Goal: Book appointment/travel/reservation

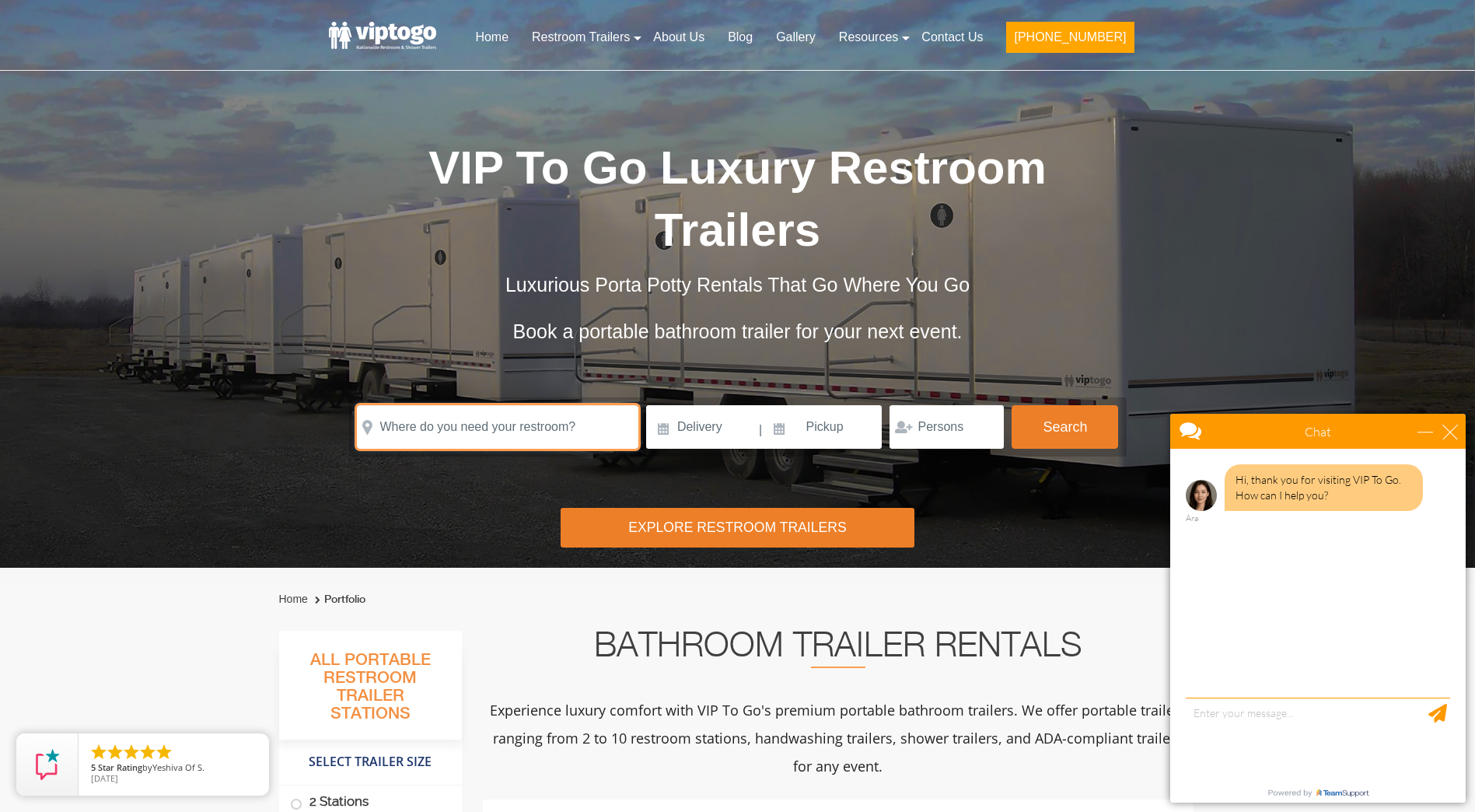
click at [546, 405] on input "text" at bounding box center [497, 427] width 281 height 44
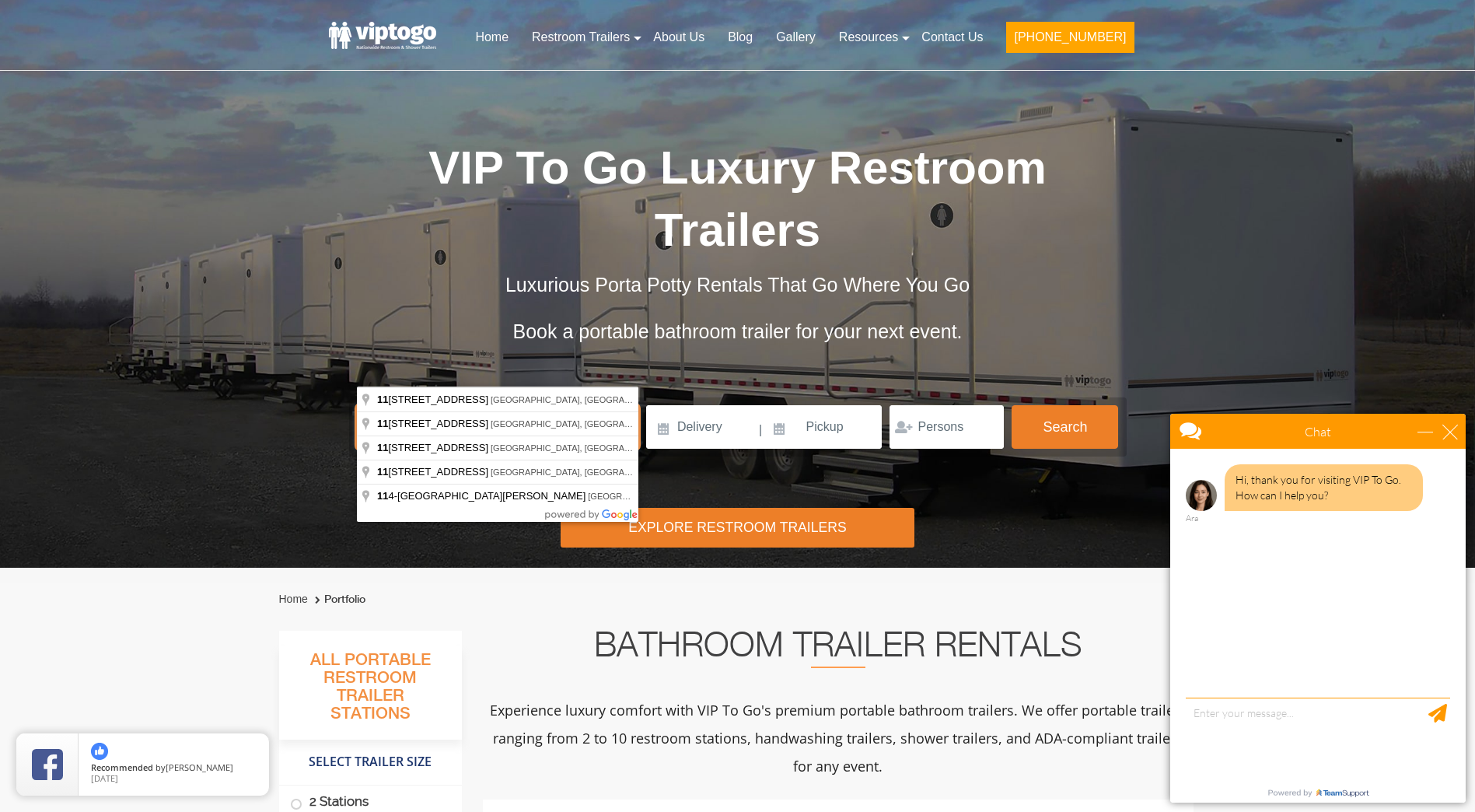
type input "1"
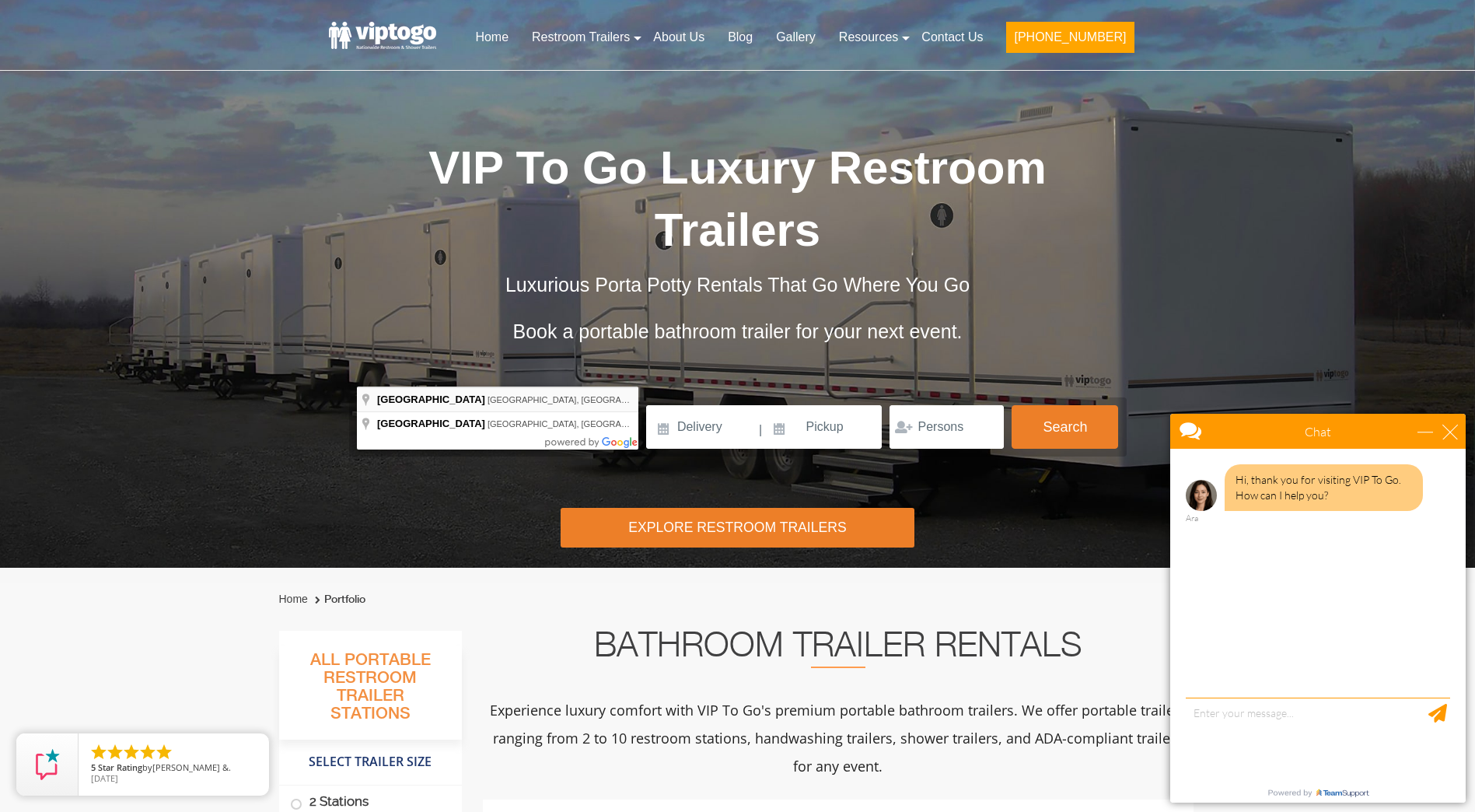
type input "[GEOGRAPHIC_DATA], [GEOGRAPHIC_DATA], [GEOGRAPHIC_DATA]"
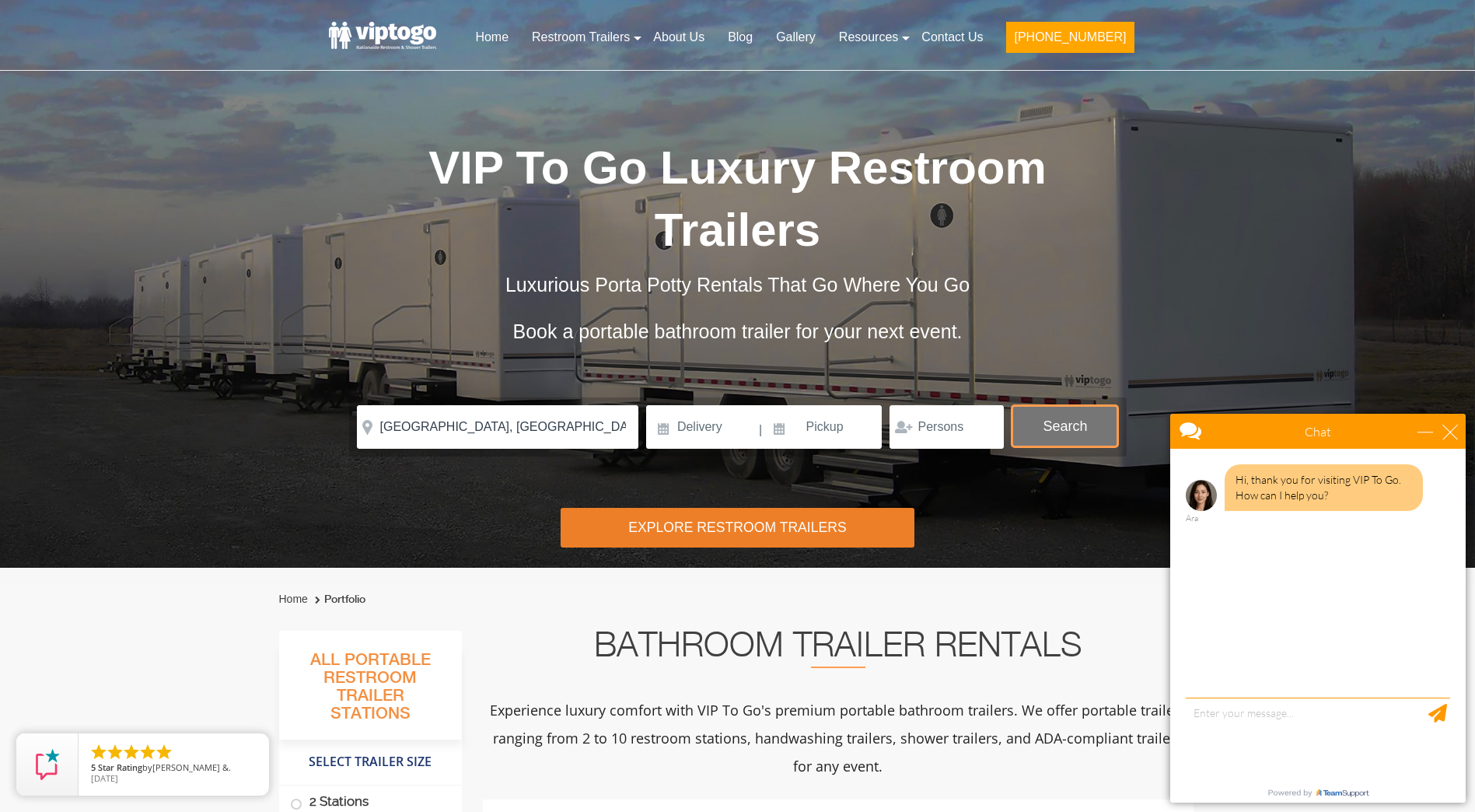
click at [1060, 405] on button "Search" at bounding box center [1065, 426] width 107 height 42
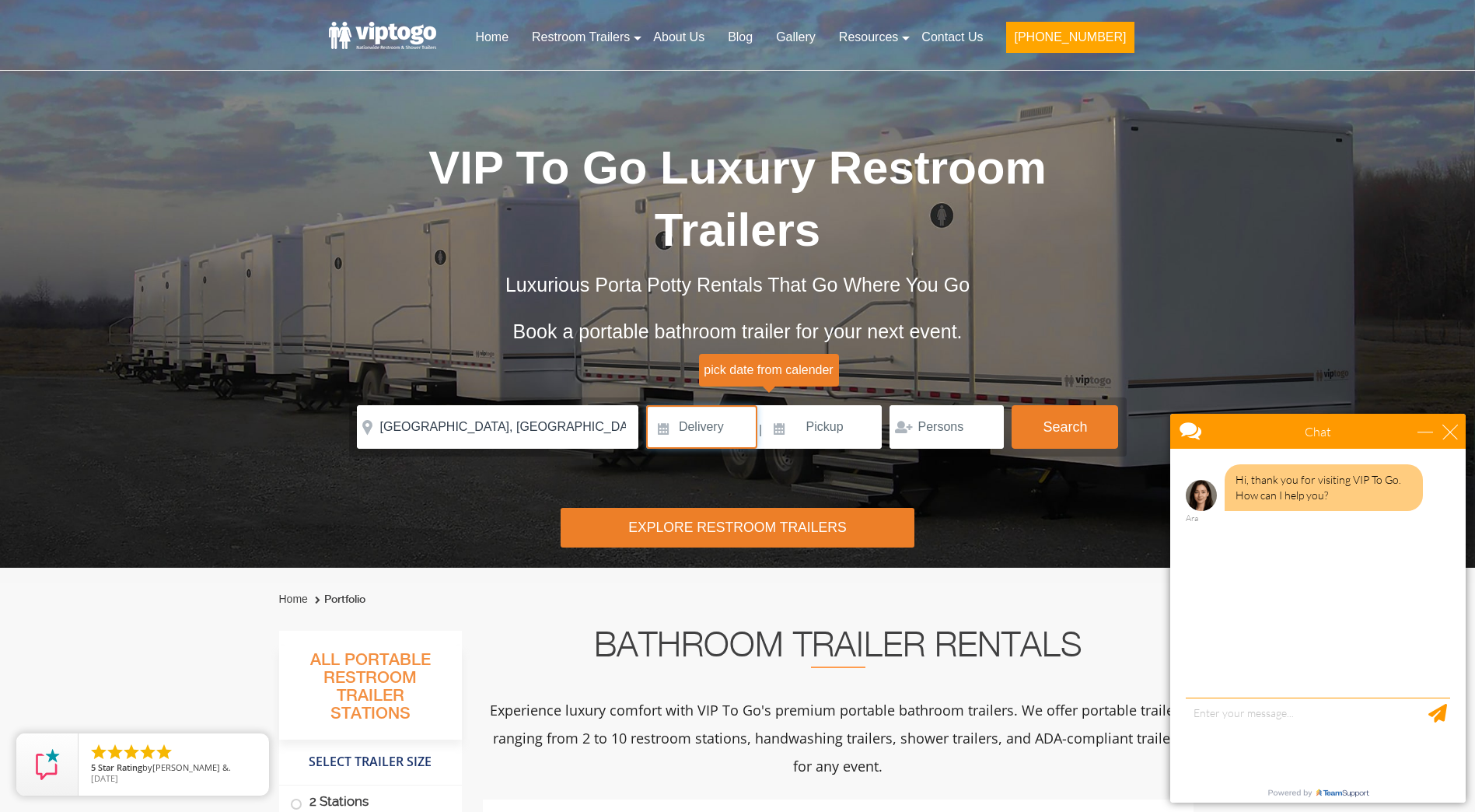
click at [711, 405] on input at bounding box center [702, 427] width 111 height 44
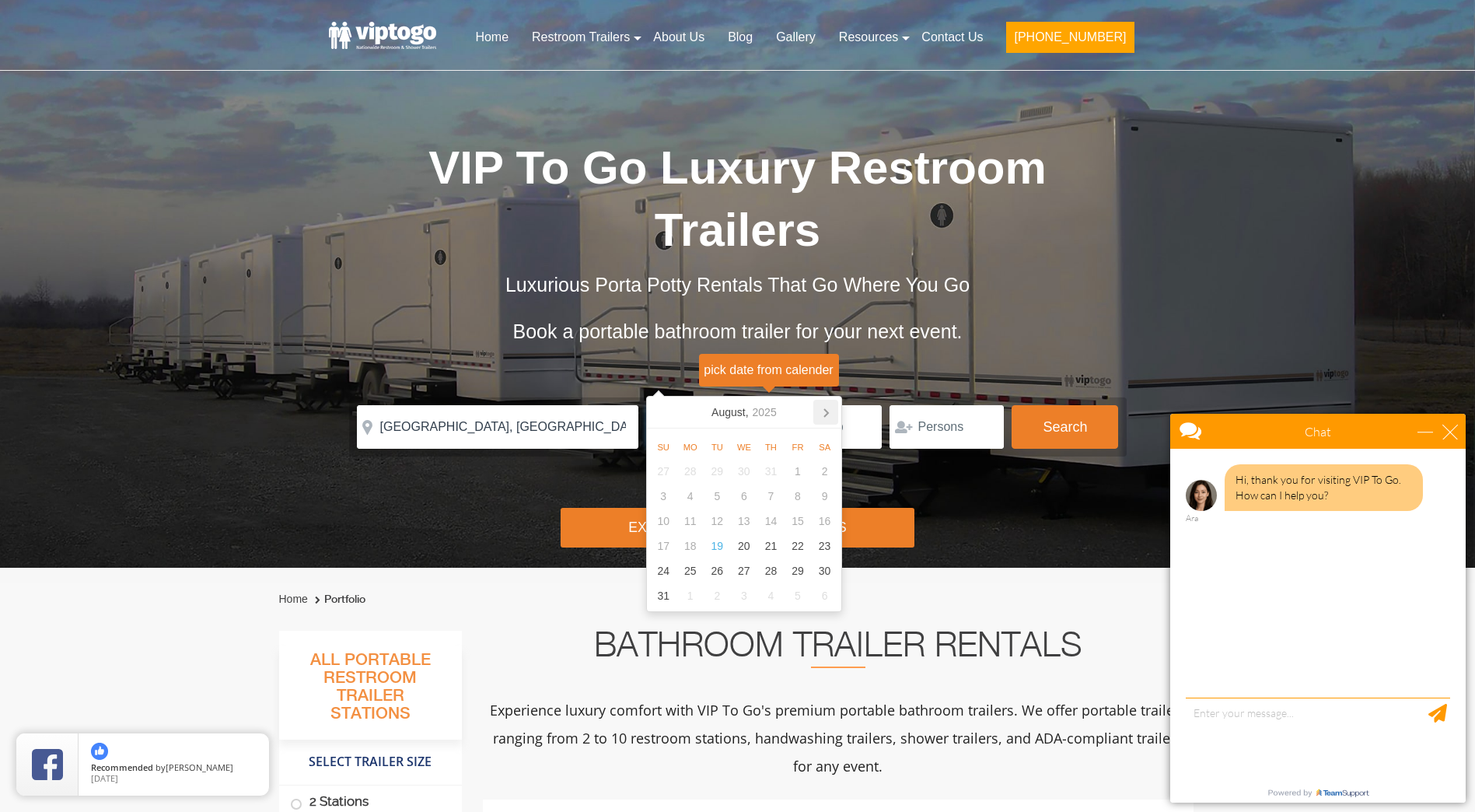
click at [822, 411] on icon at bounding box center [825, 411] width 25 height 25
click at [775, 416] on icon "2025" at bounding box center [774, 411] width 24 height 18
click at [754, 418] on div "2025" at bounding box center [744, 411] width 37 height 25
click at [822, 505] on div "2026" at bounding box center [815, 497] width 47 height 45
click at [812, 507] on div "Sep" at bounding box center [806, 514] width 63 height 34
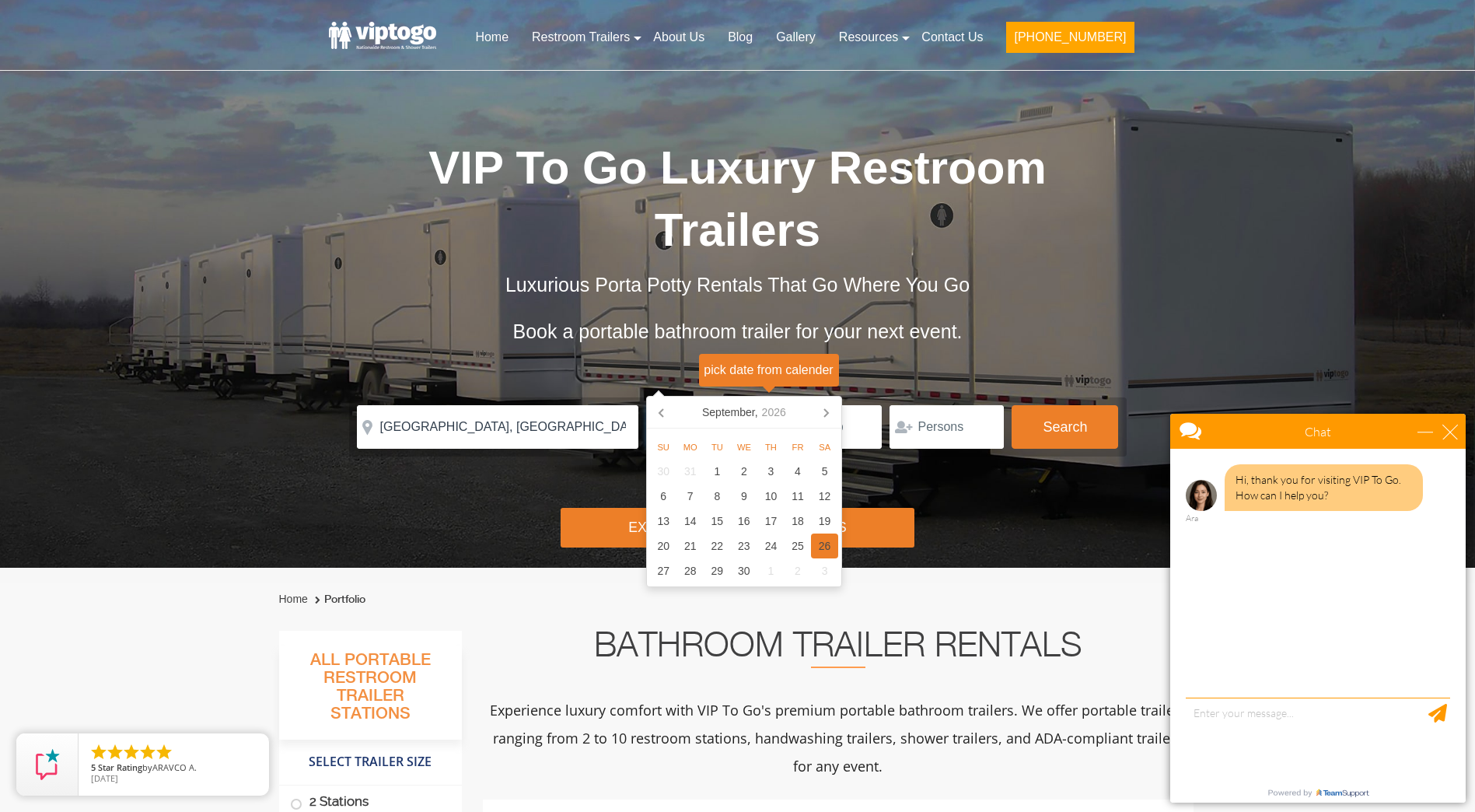
click at [827, 537] on div "26" at bounding box center [825, 546] width 27 height 25
type input "[DATE]"
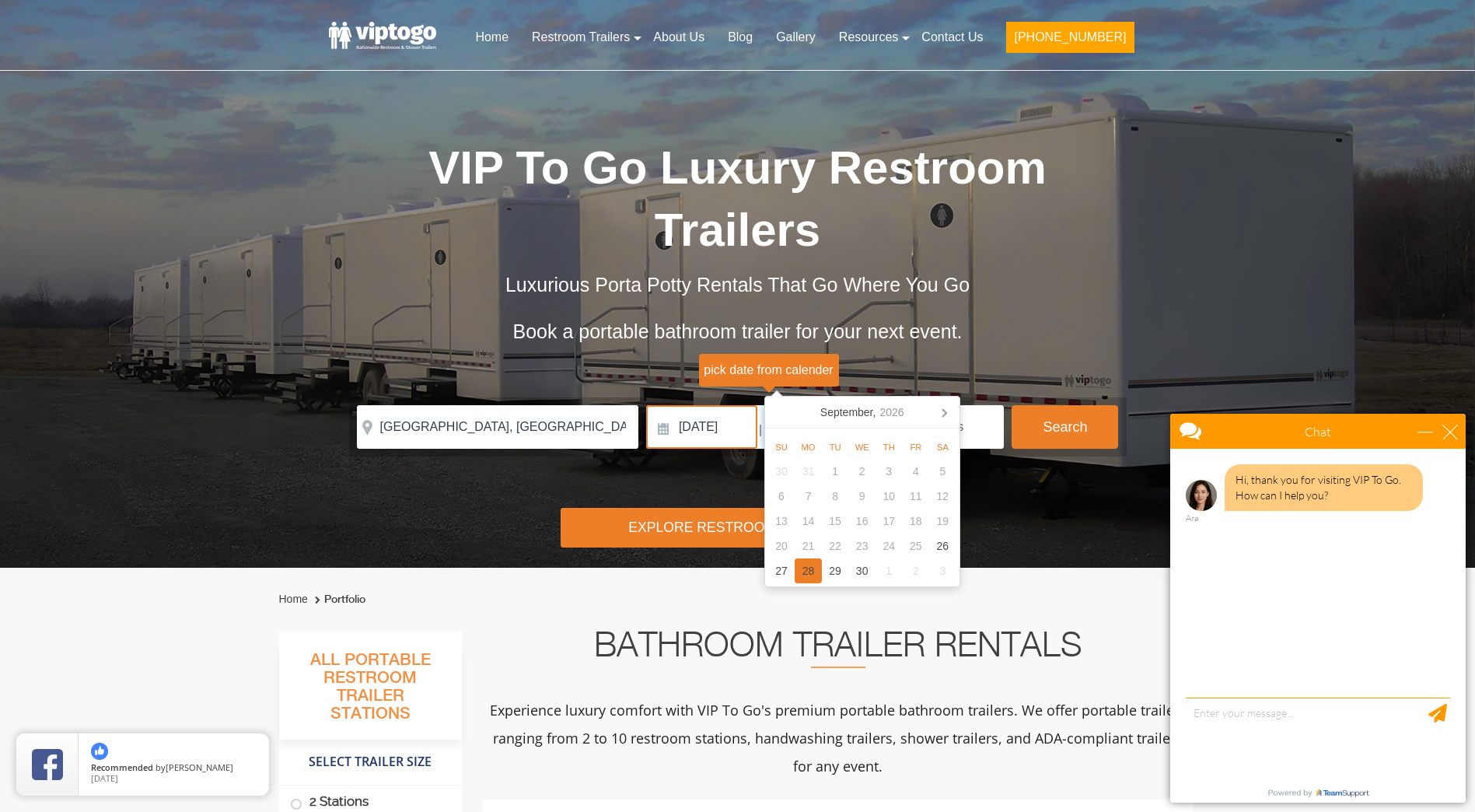
click at [807, 570] on div "28" at bounding box center [809, 570] width 27 height 25
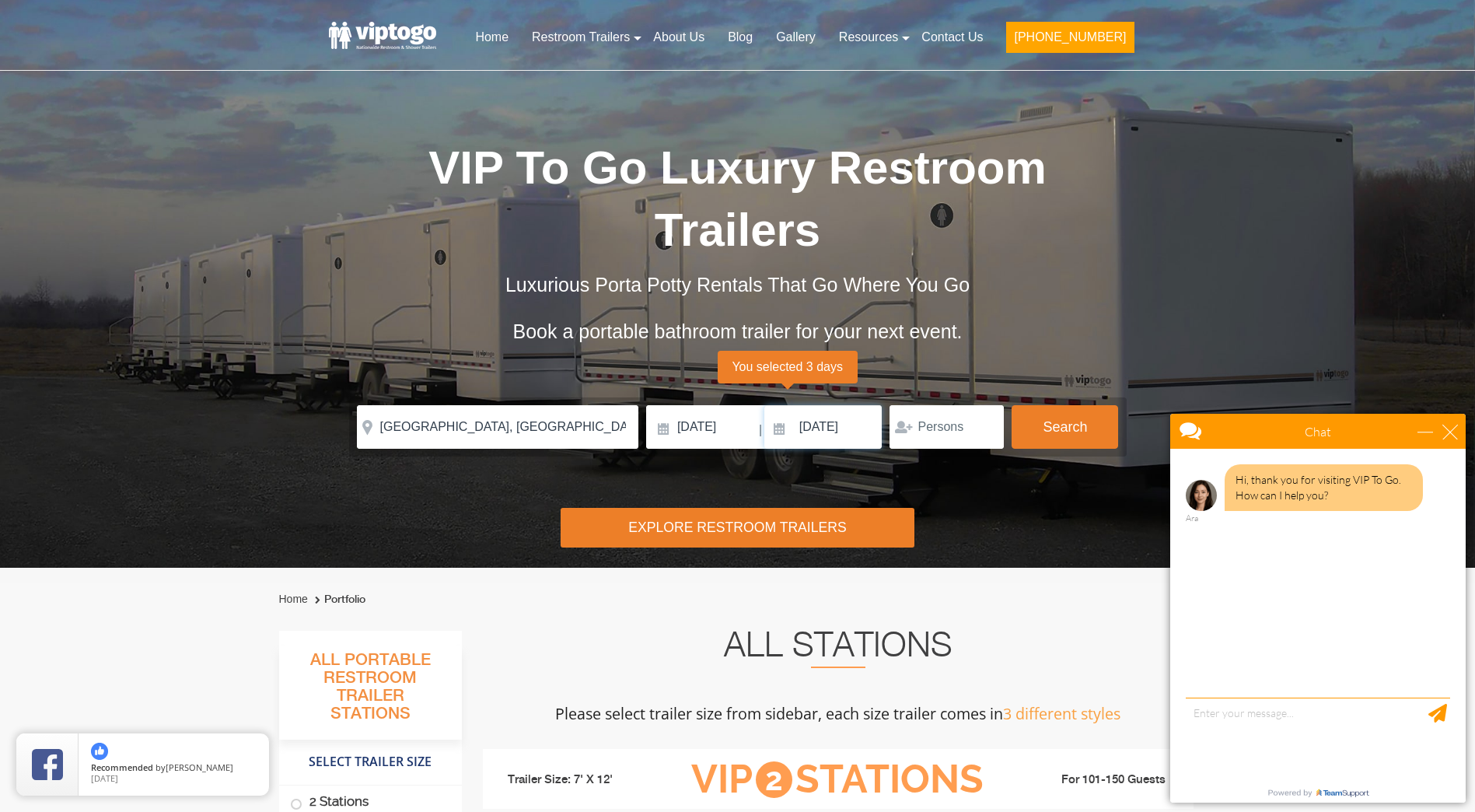
click at [782, 405] on input "[DATE]" at bounding box center [824, 427] width 119 height 44
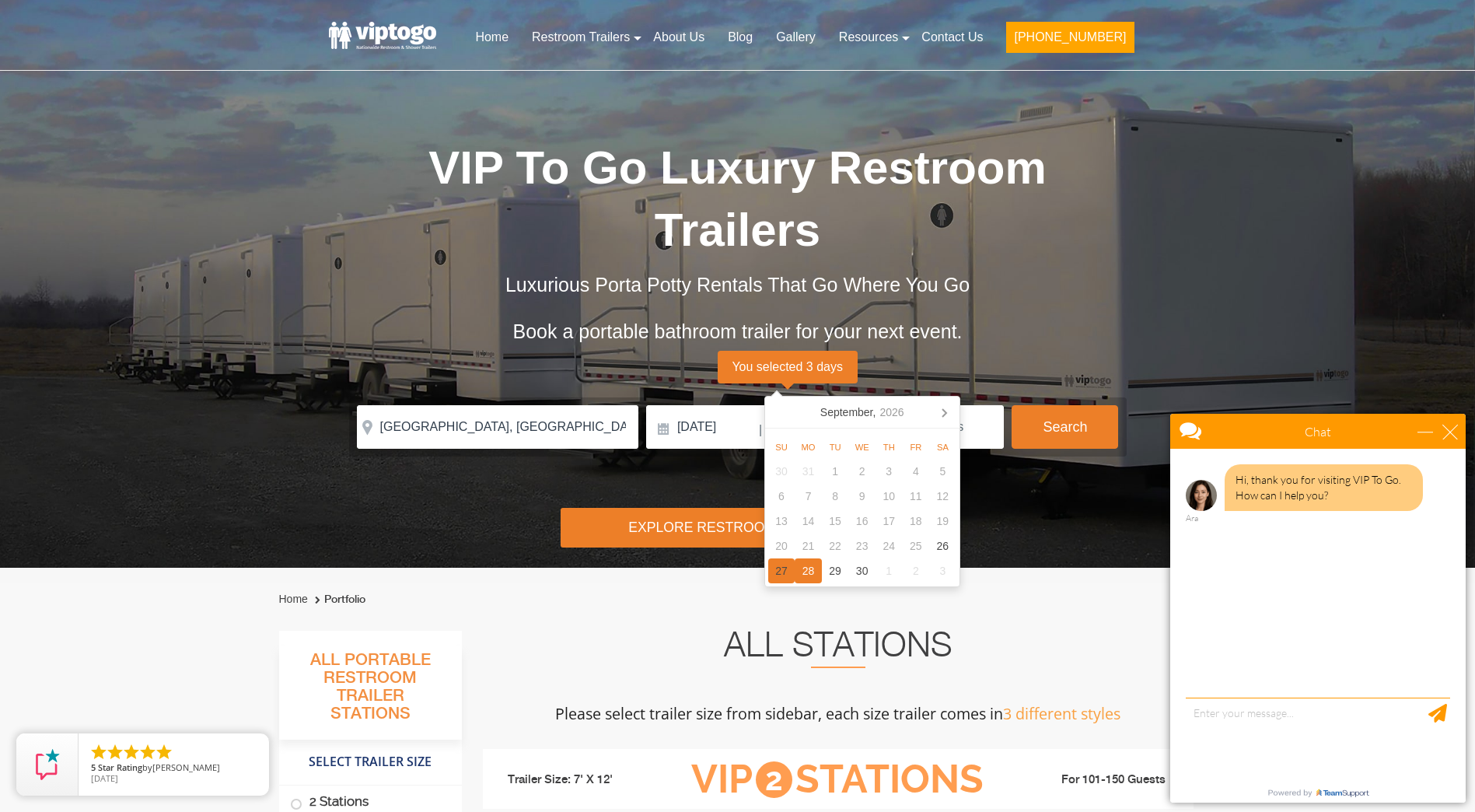
click at [778, 574] on div "27" at bounding box center [782, 570] width 27 height 25
type input "[DATE]"
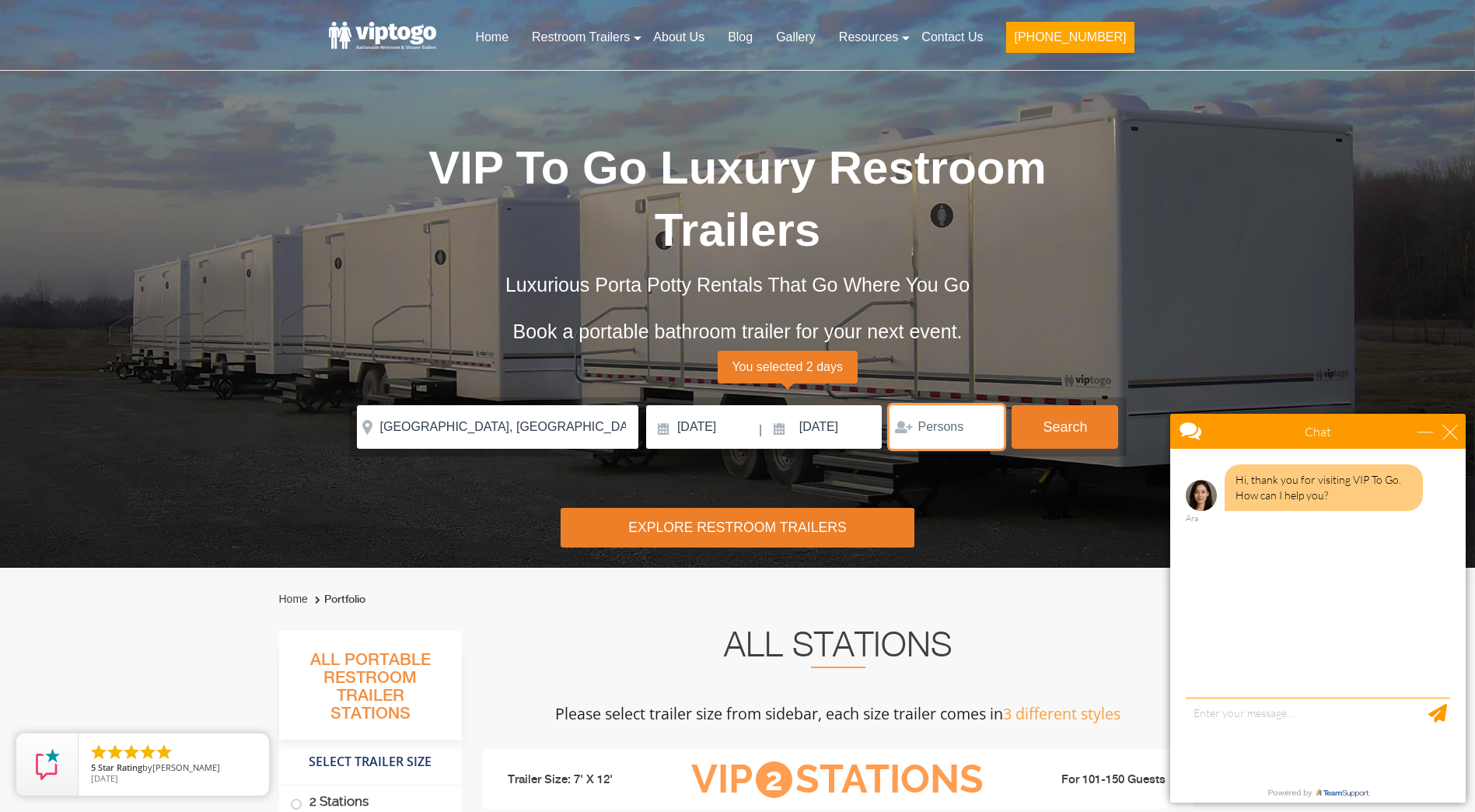
click at [975, 405] on input "number" at bounding box center [947, 427] width 114 height 44
click at [984, 405] on input "1" at bounding box center [947, 427] width 114 height 44
click at [986, 405] on input "1" at bounding box center [947, 427] width 114 height 44
click at [988, 405] on input "2" at bounding box center [947, 427] width 114 height 44
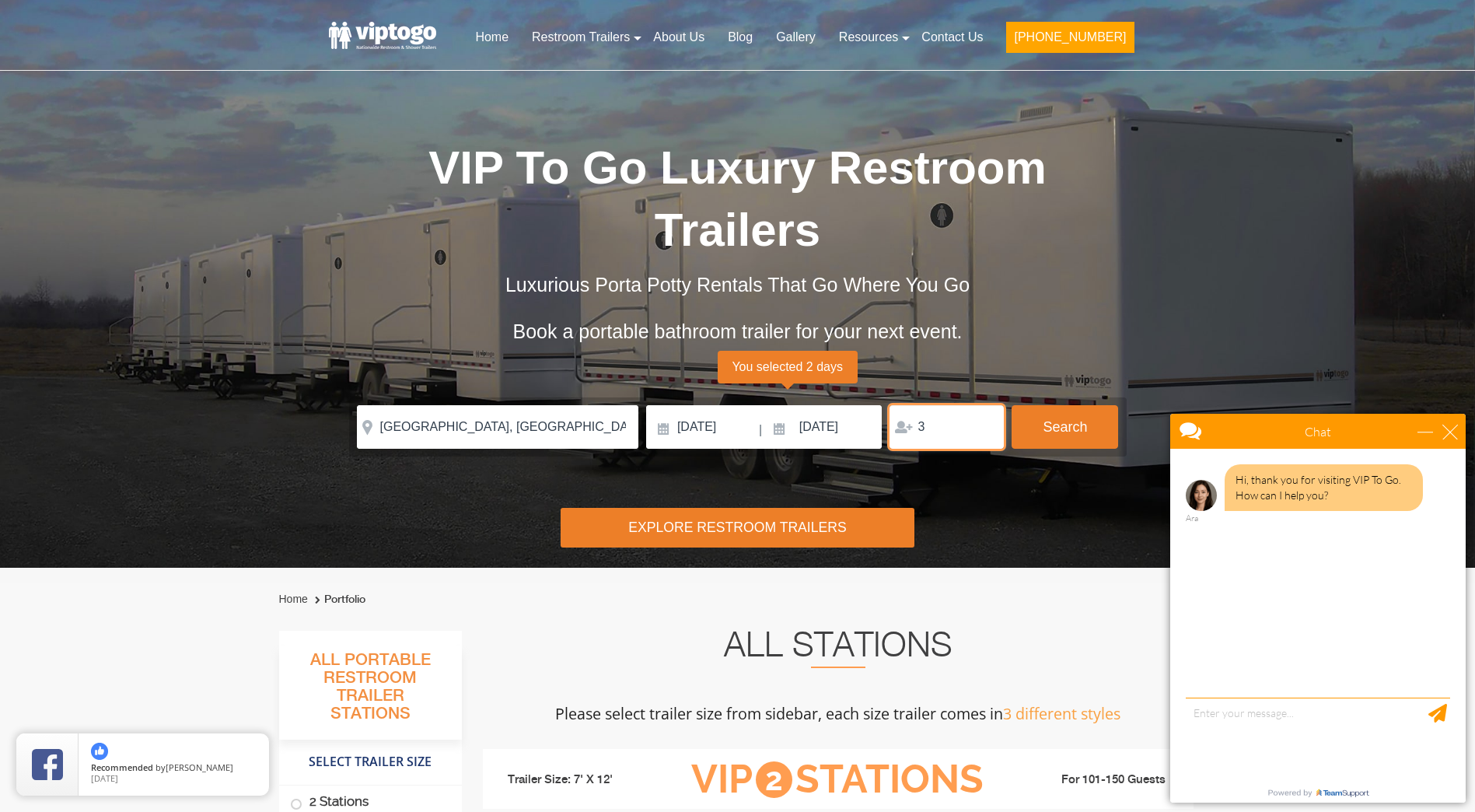
click at [986, 405] on input "3" at bounding box center [947, 427] width 114 height 44
type input "4"
click at [986, 405] on input "4" at bounding box center [947, 427] width 114 height 44
click at [1067, 405] on button "Search" at bounding box center [1065, 426] width 107 height 42
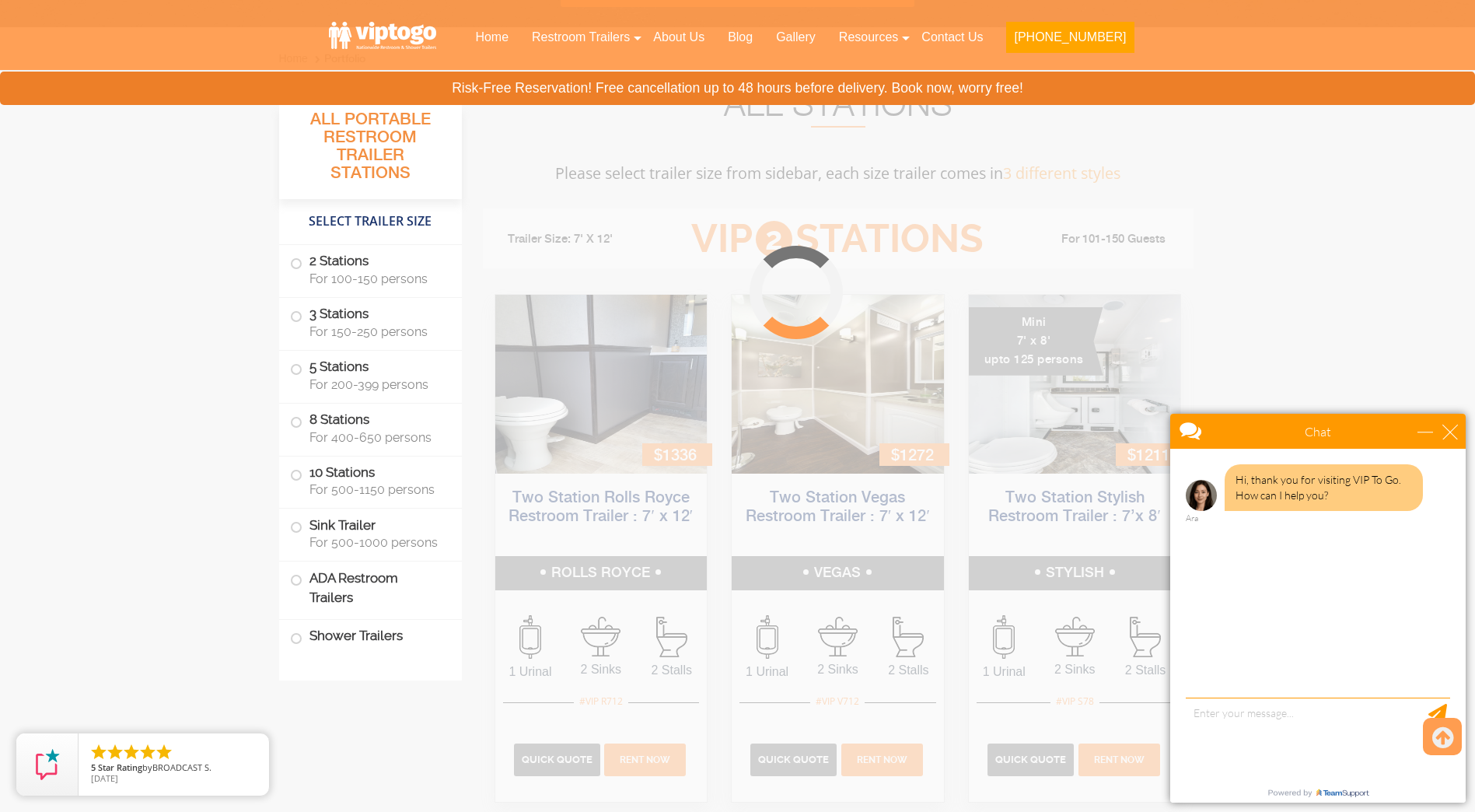
scroll to position [630, 0]
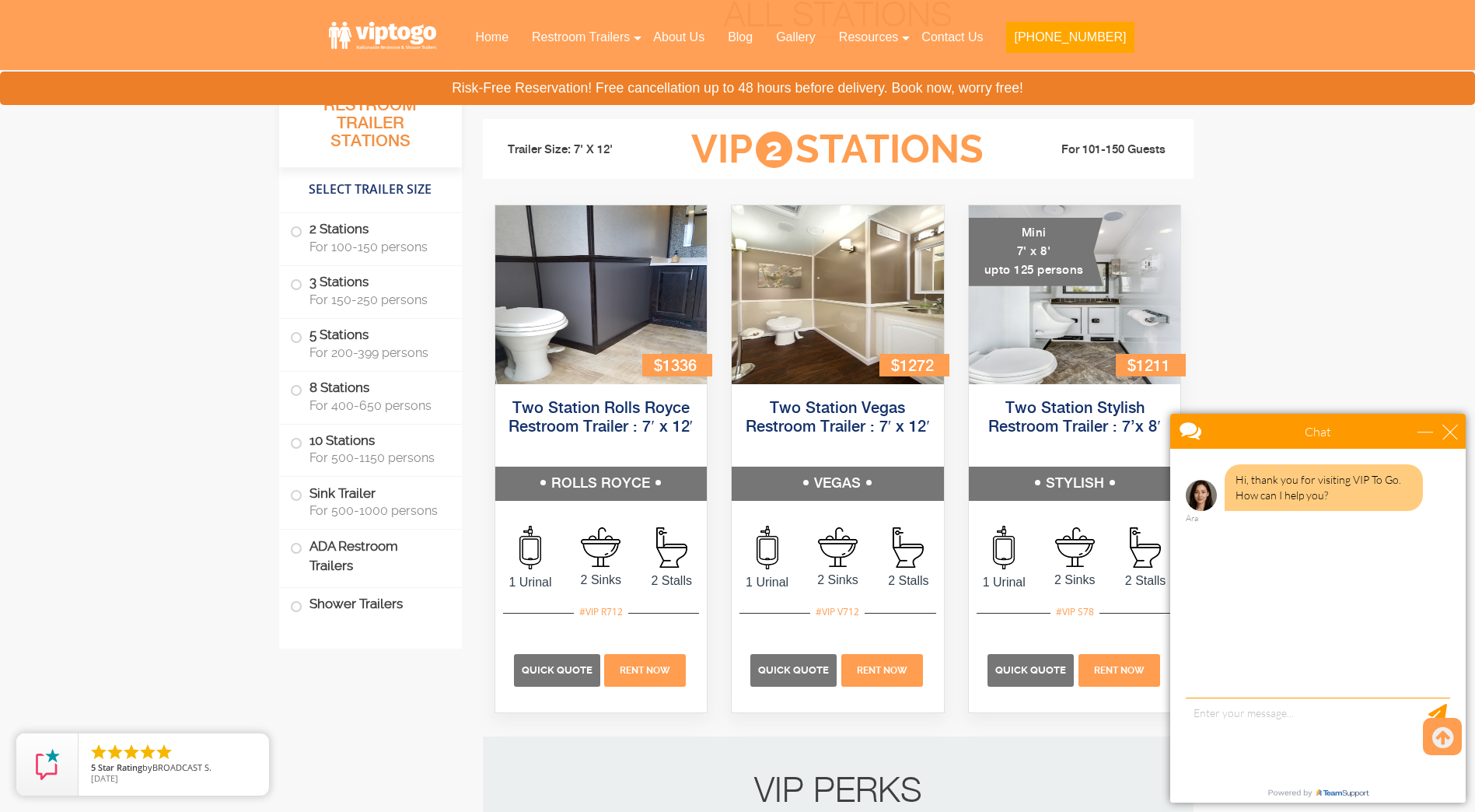
click at [1456, 423] on div "close" at bounding box center [1450, 431] width 16 height 16
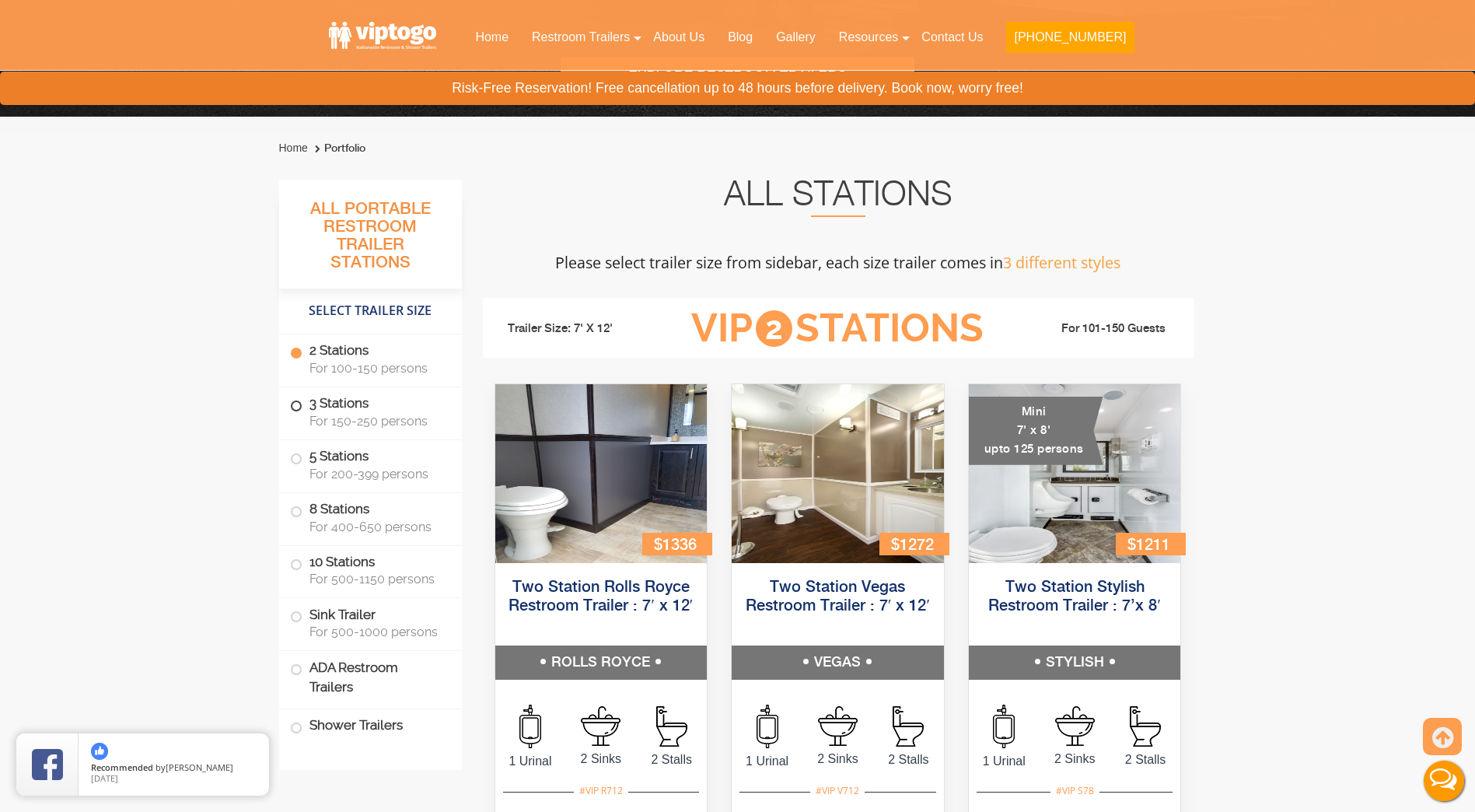
scroll to position [474, 0]
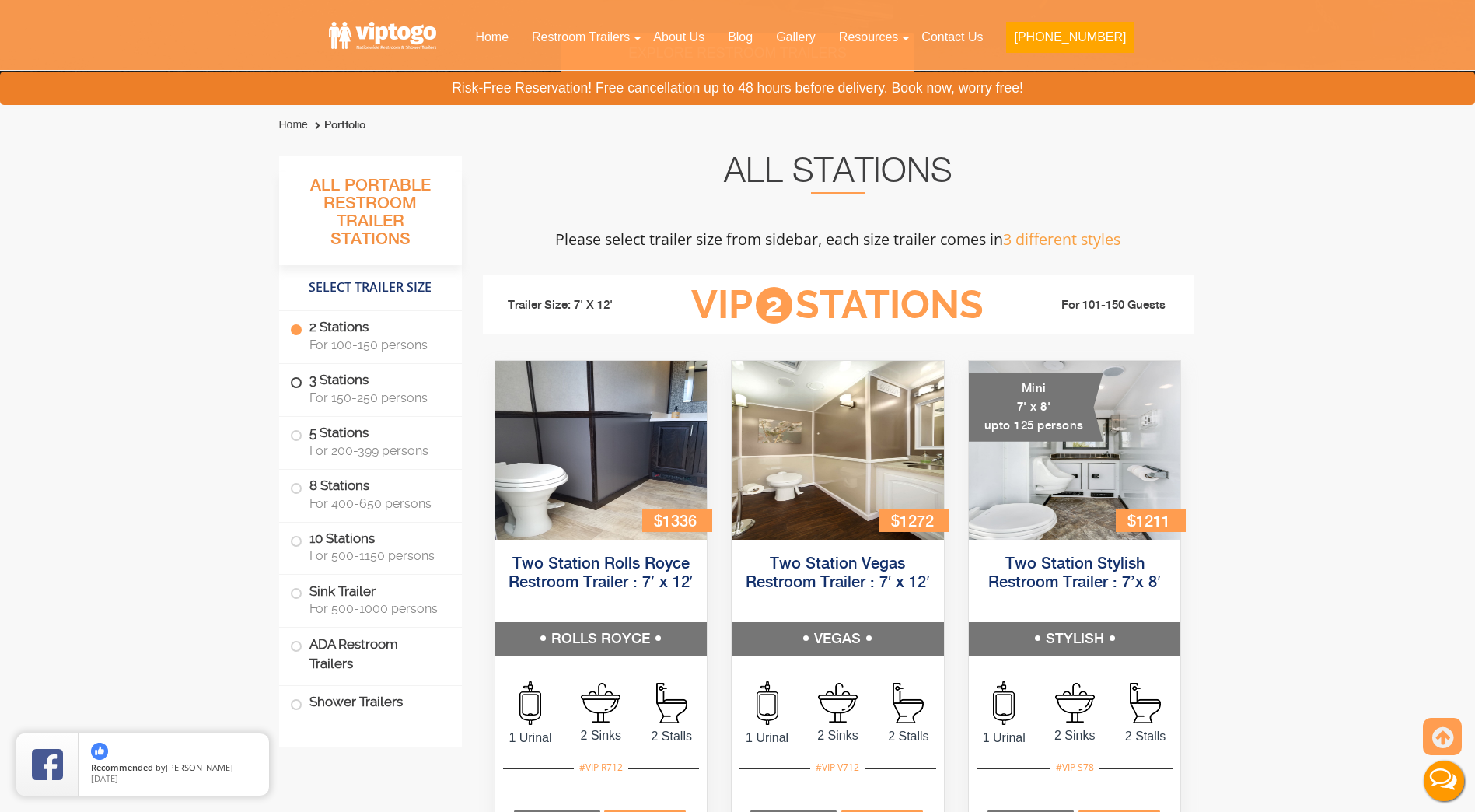
click at [293, 383] on span at bounding box center [296, 382] width 6 height 6
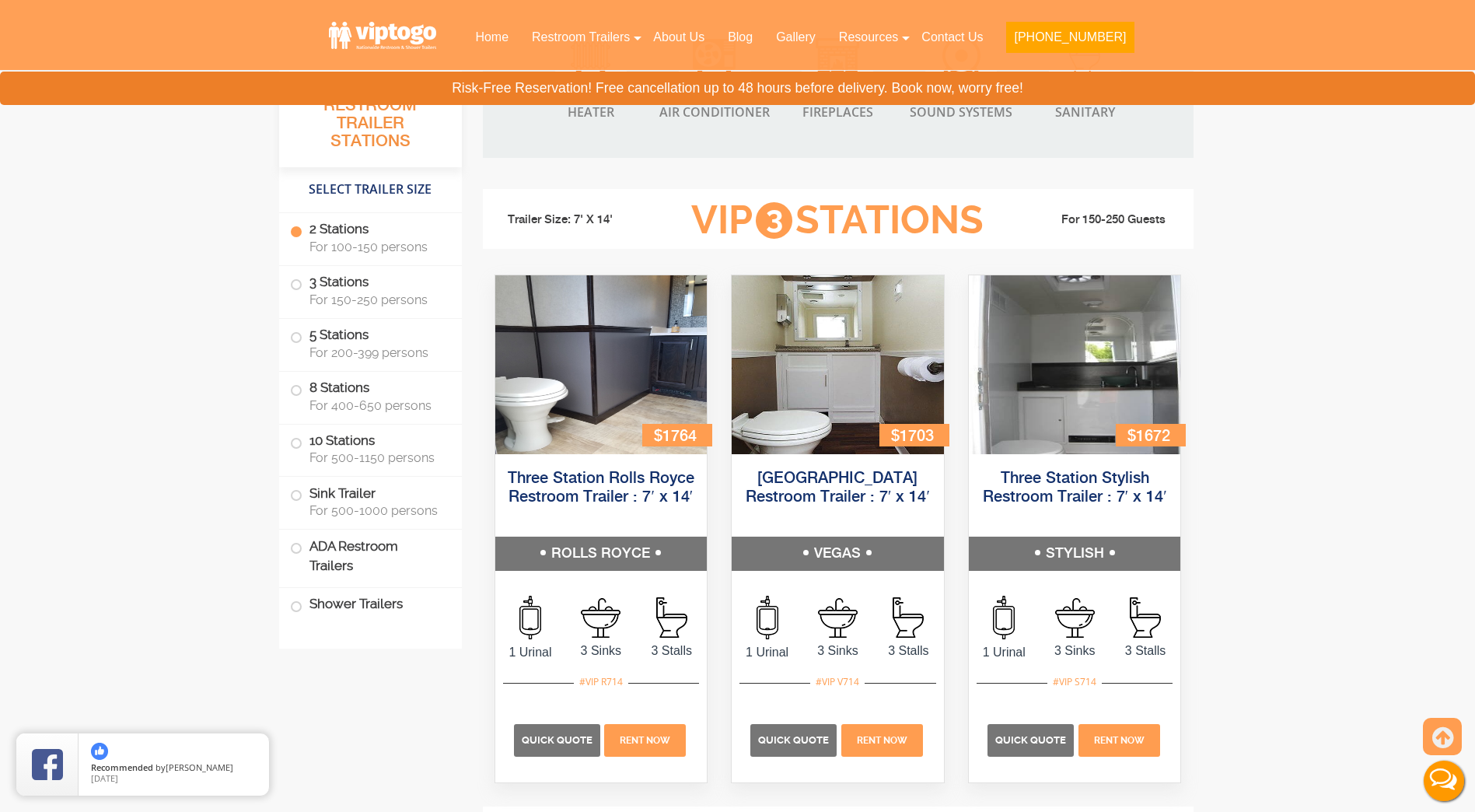
scroll to position [1556, 0]
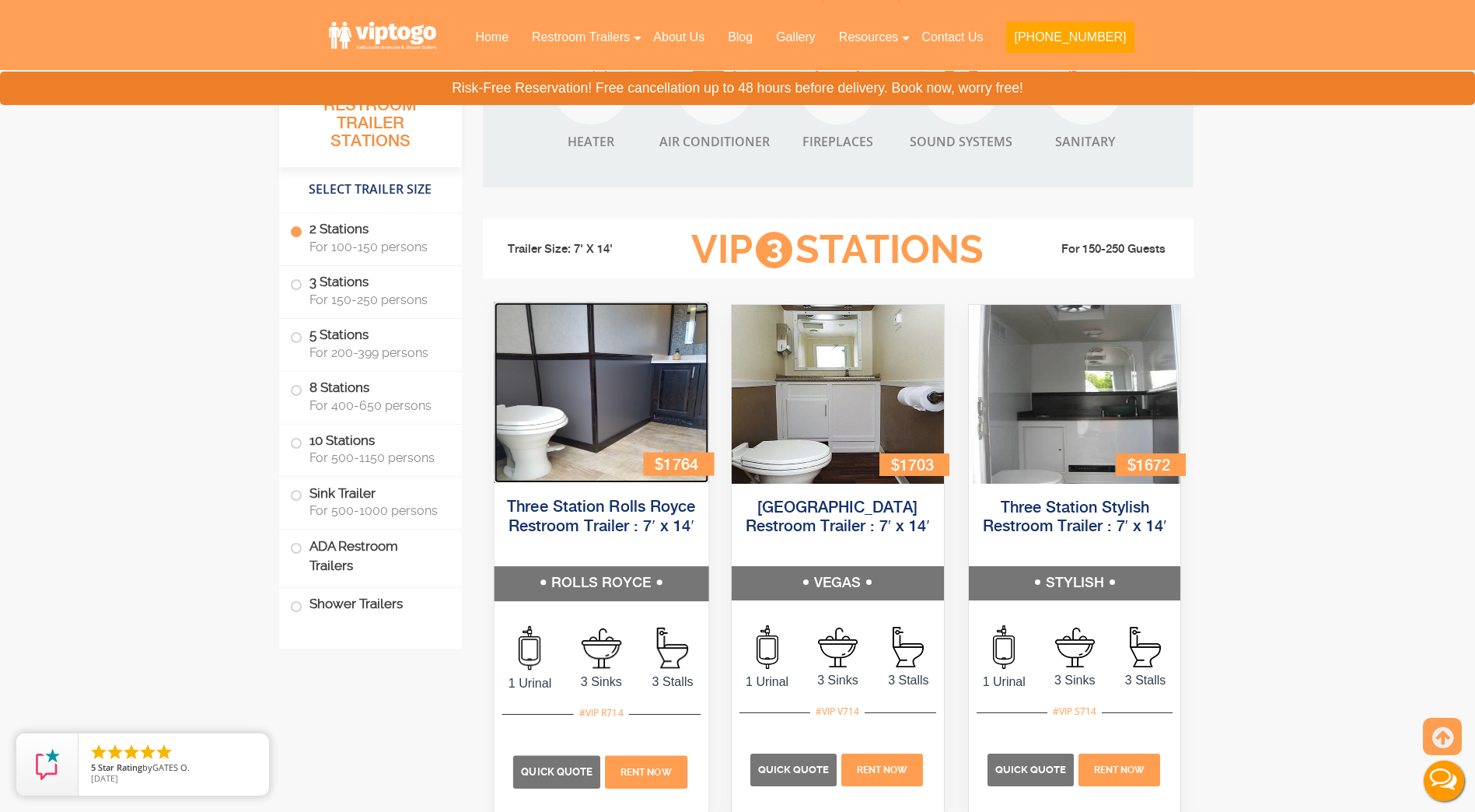
click at [628, 394] on img at bounding box center [601, 392] width 214 height 181
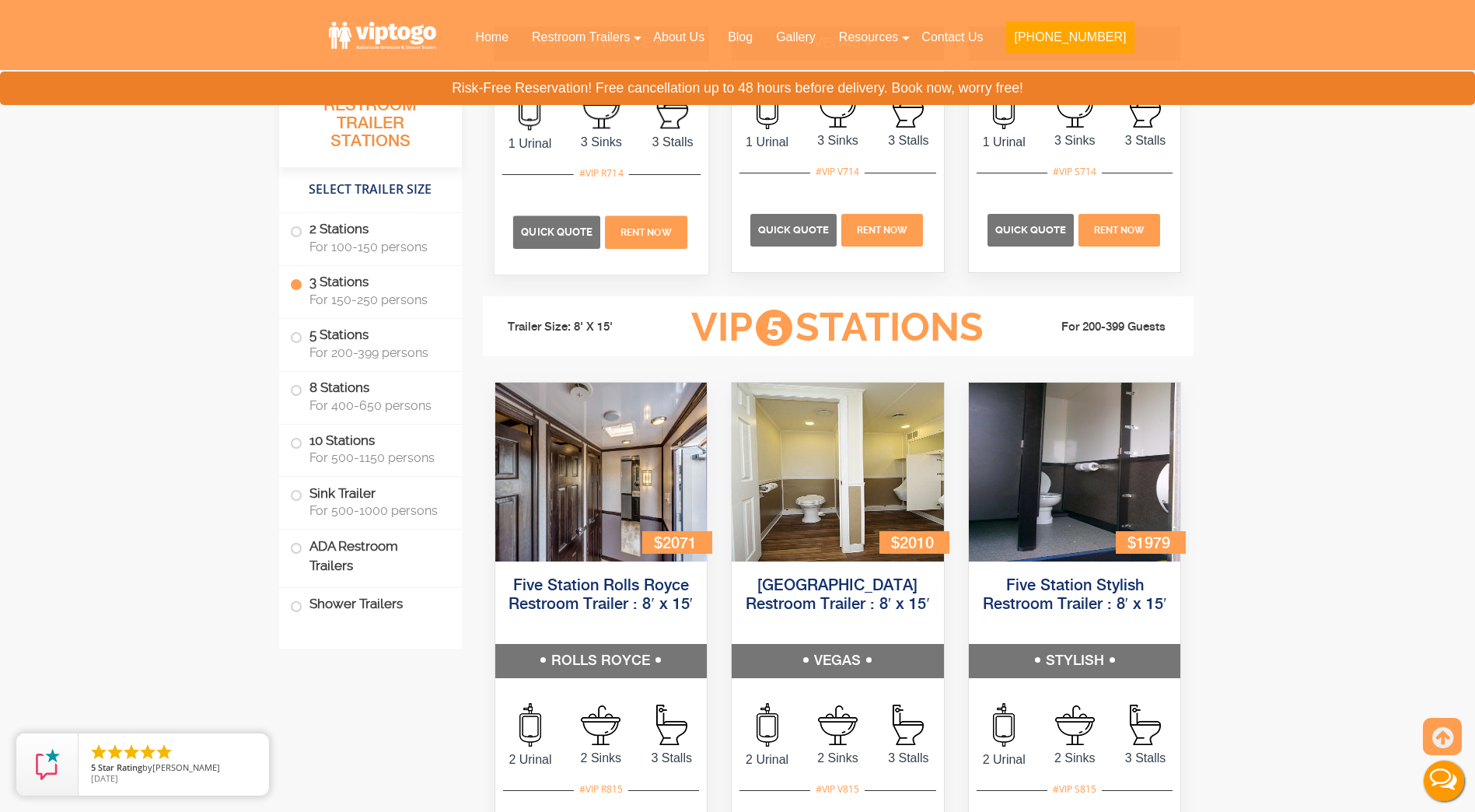
scroll to position [2100, 0]
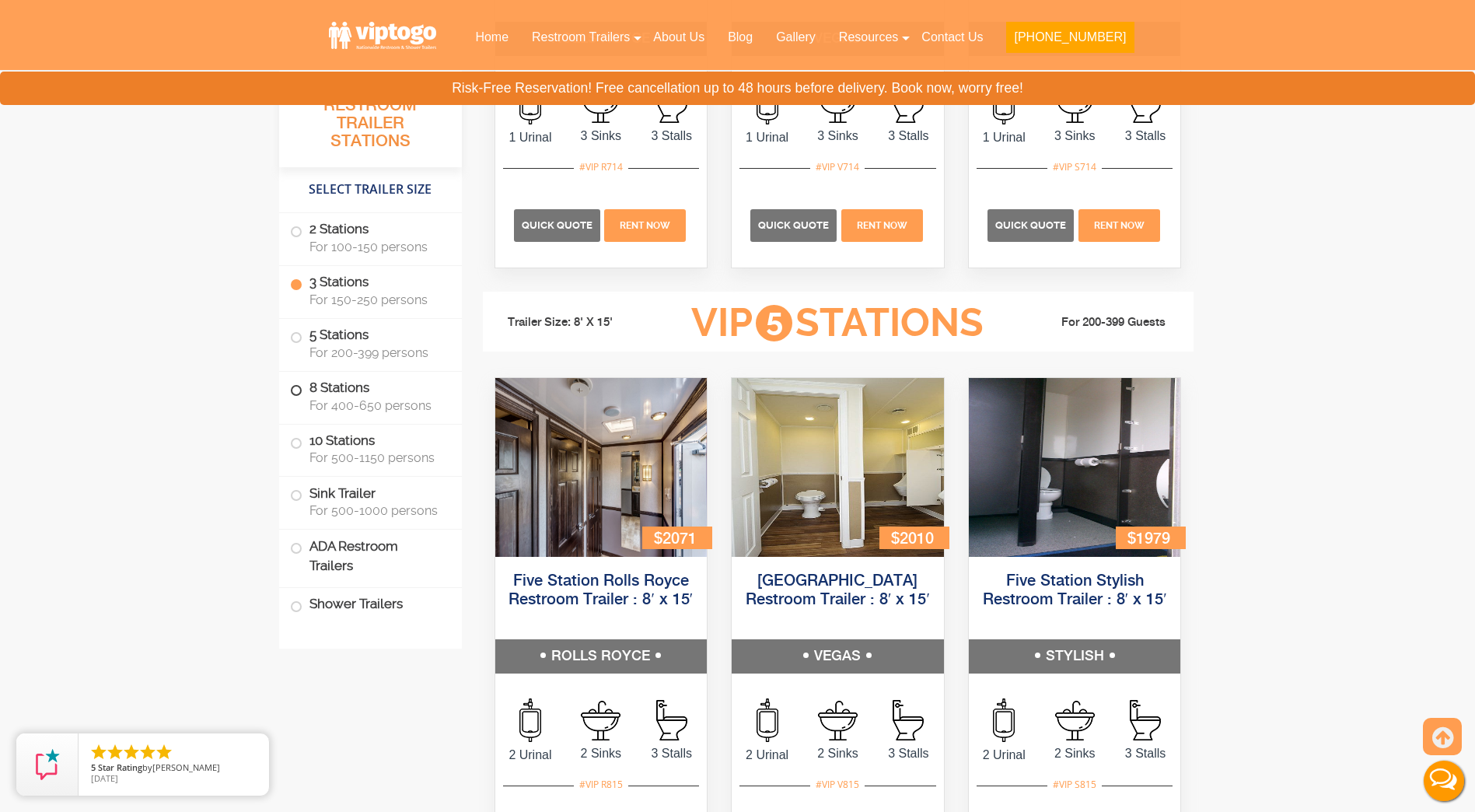
click at [368, 391] on label "8 Stations For 400-650 persons" at bounding box center [371, 395] width 161 height 48
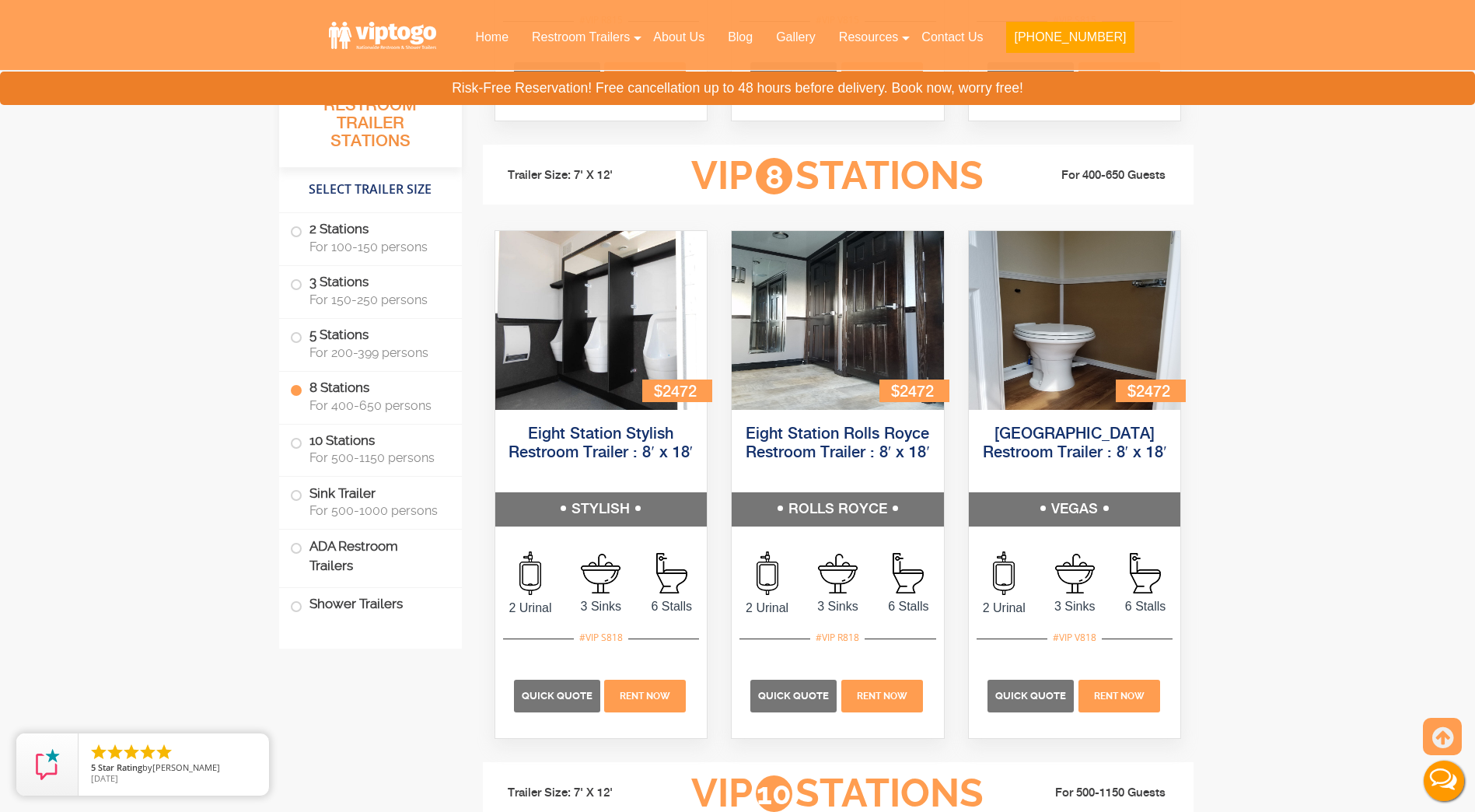
scroll to position [2946, 0]
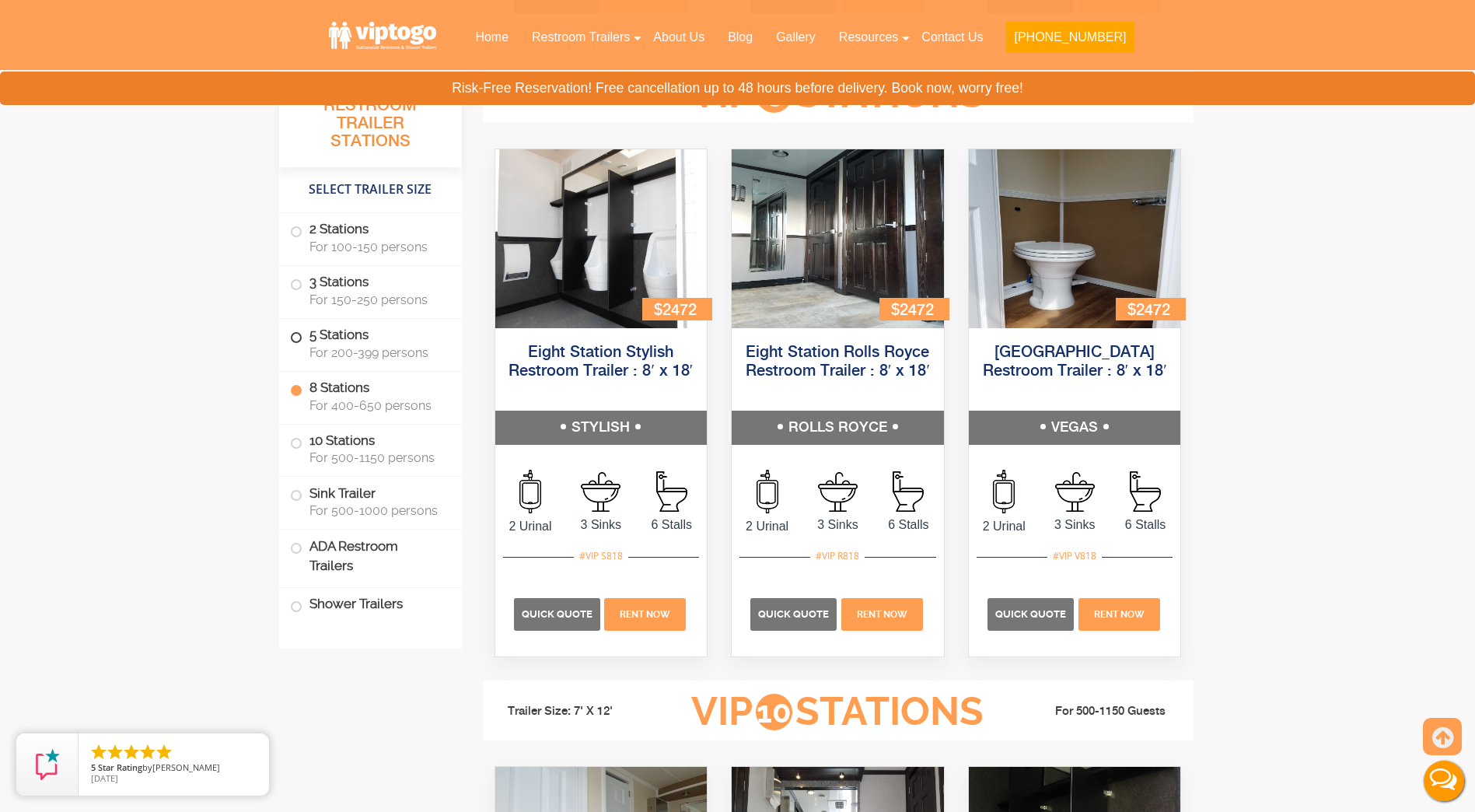
click at [343, 341] on label "5 Stations For 200-399 persons" at bounding box center [371, 342] width 161 height 48
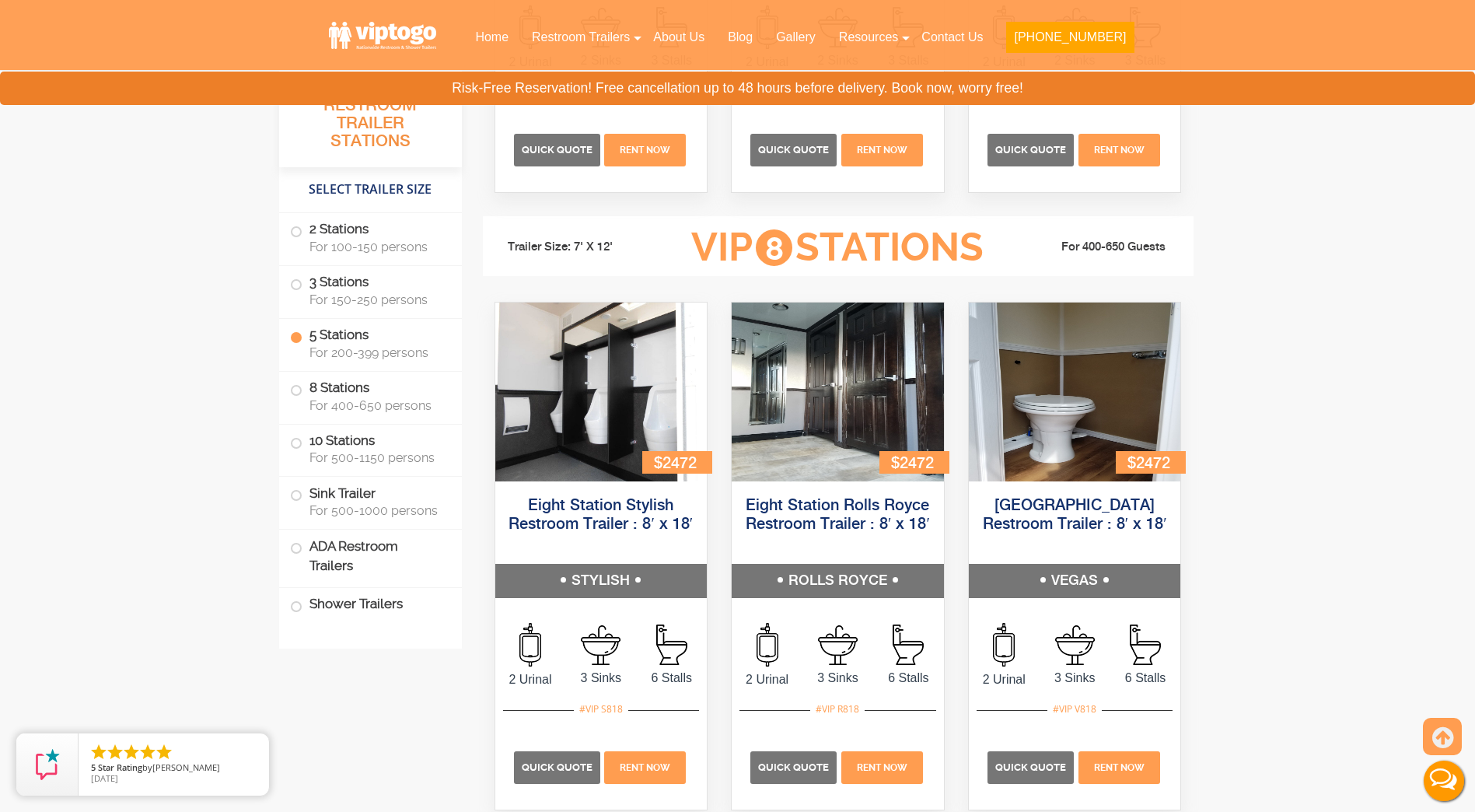
scroll to position [2795, 0]
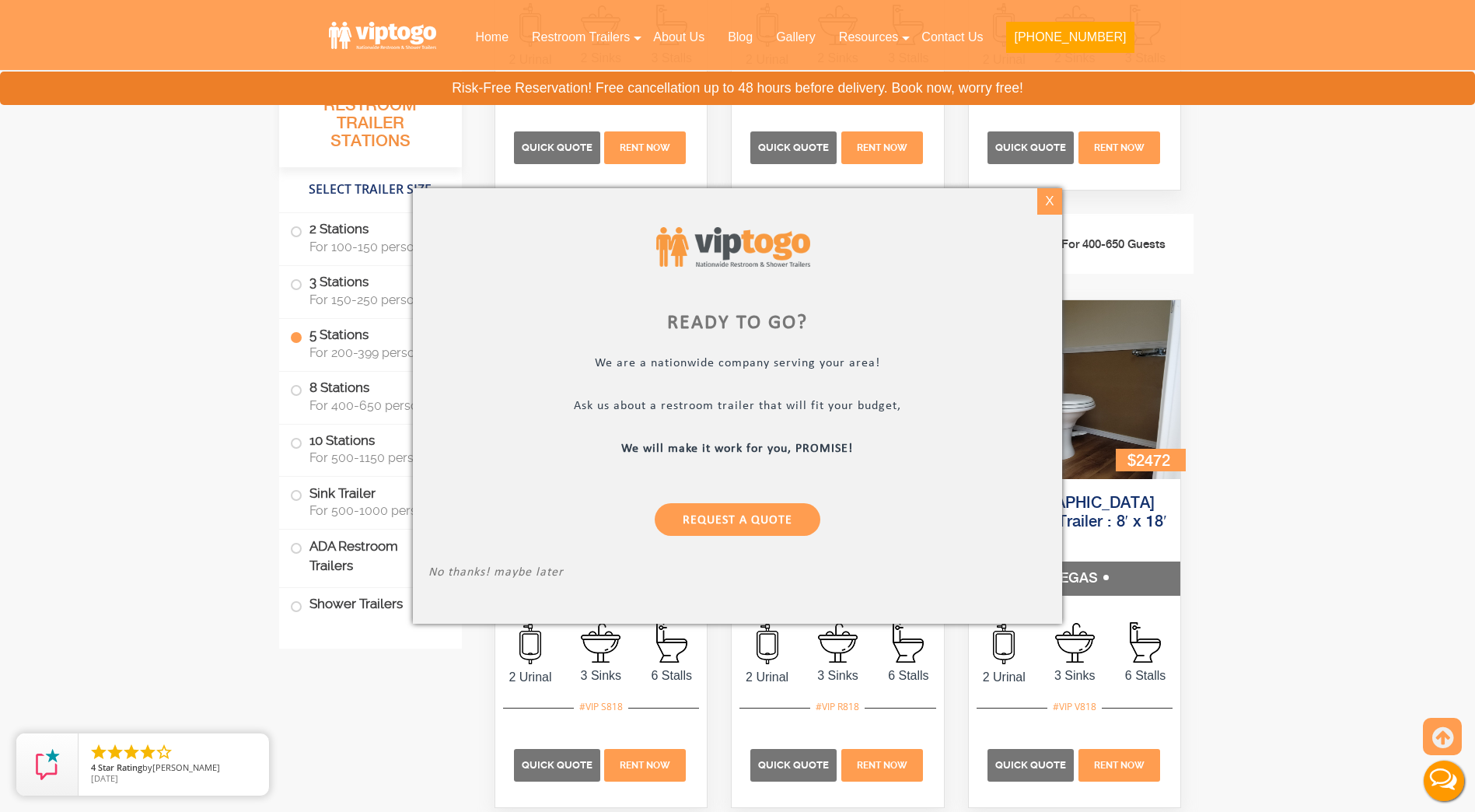
click at [1041, 196] on div "X" at bounding box center [1050, 201] width 24 height 26
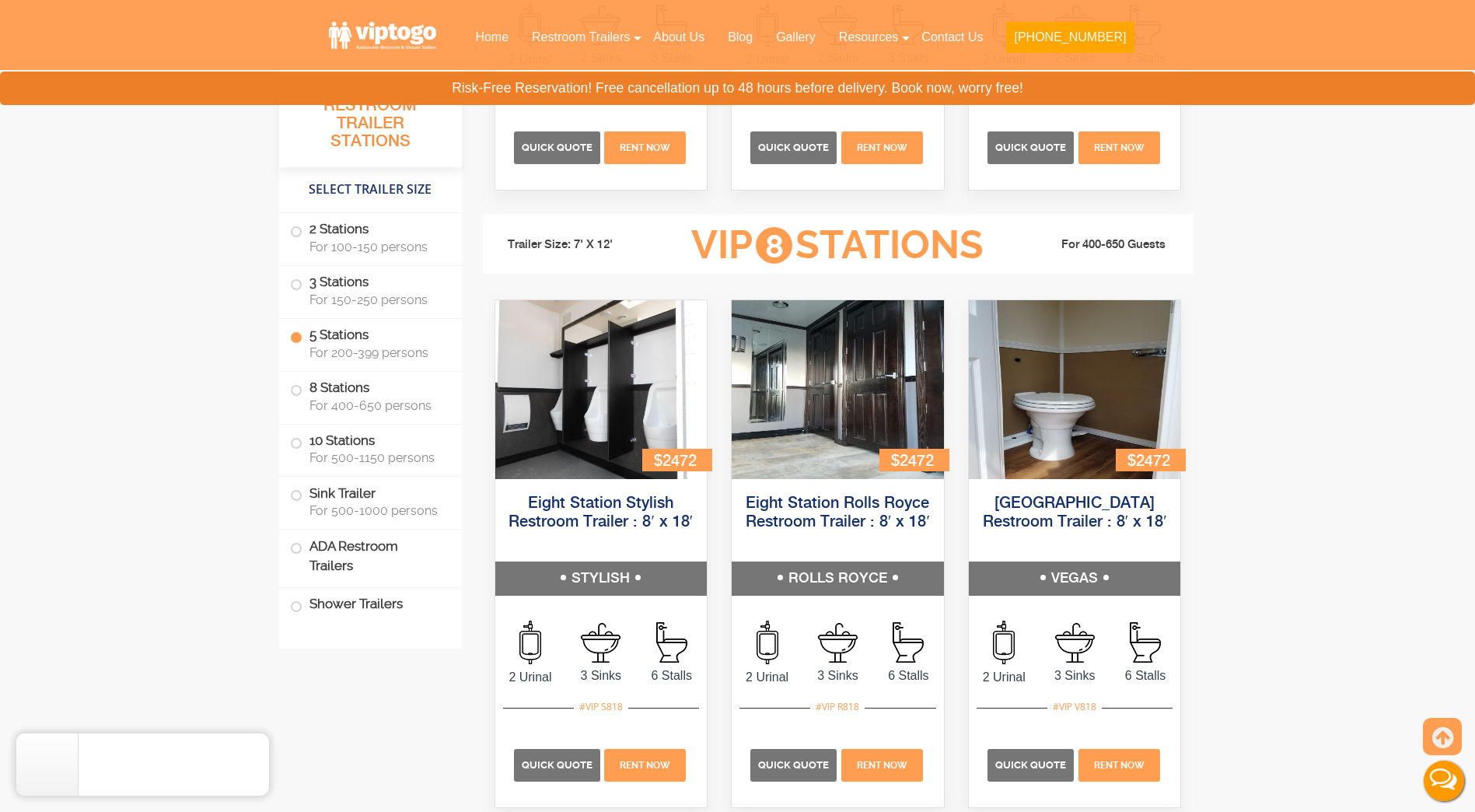
scroll to position [2873, 0]
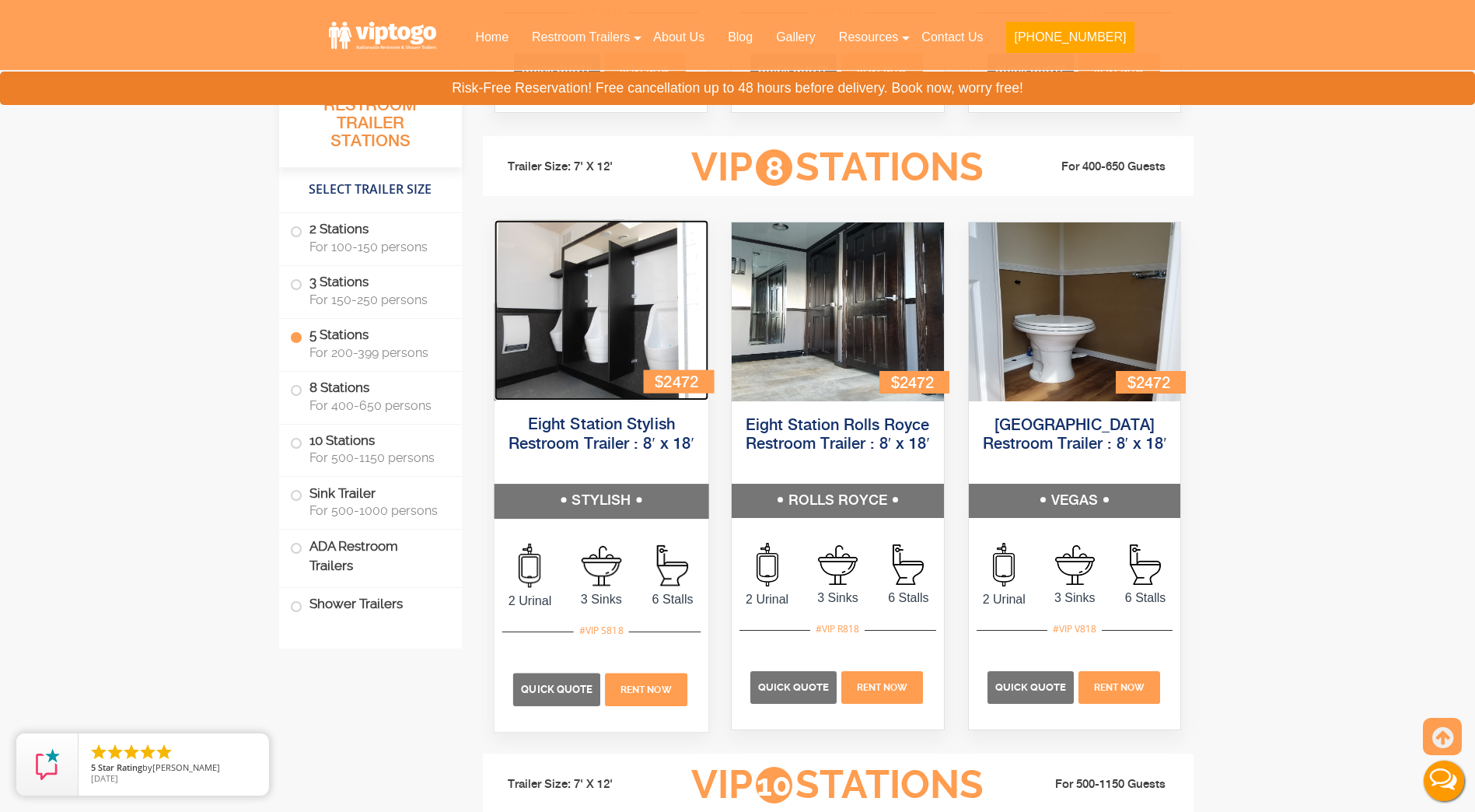
click at [556, 328] on img at bounding box center [601, 310] width 214 height 181
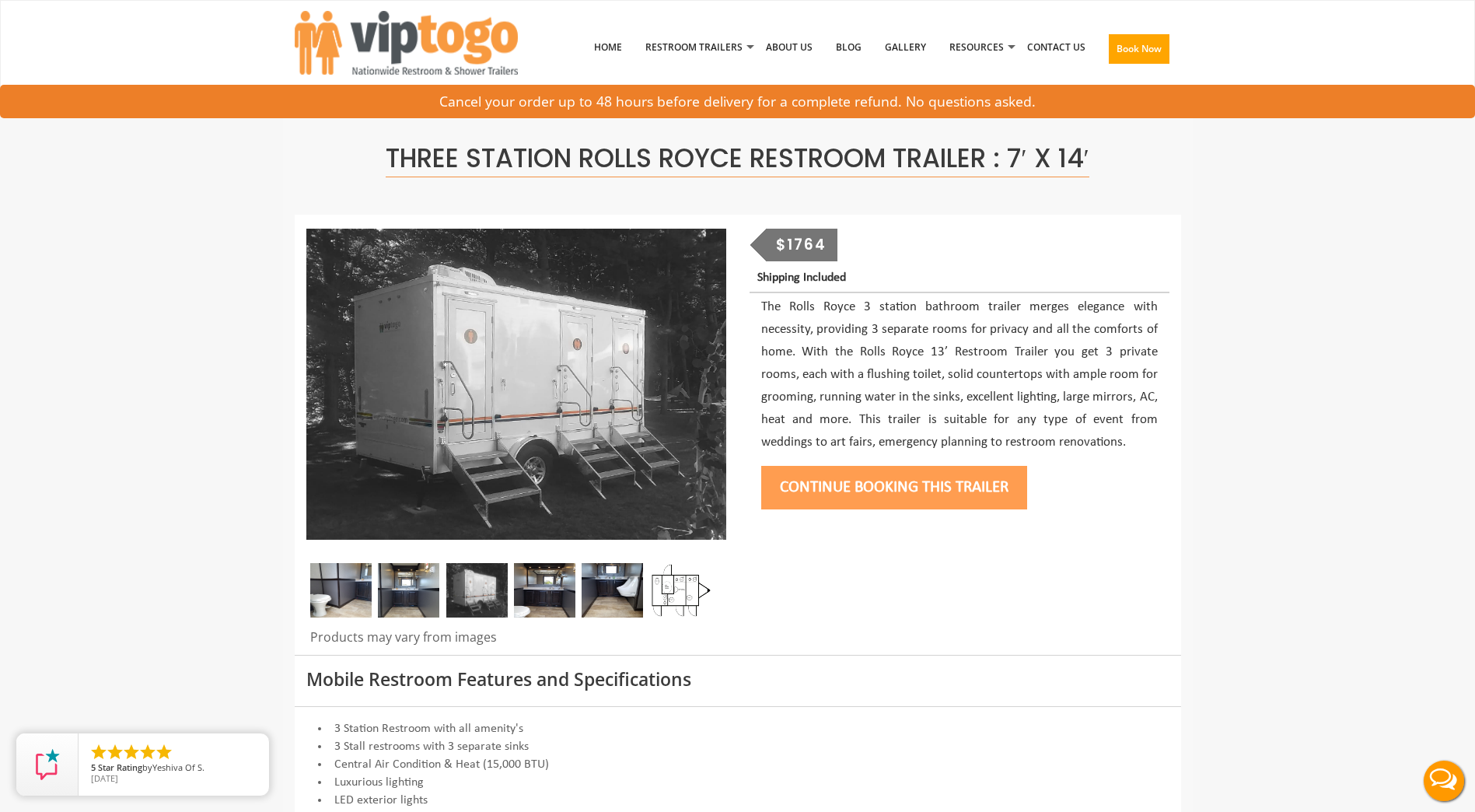
click at [474, 585] on img at bounding box center [476, 590] width 61 height 55
click at [424, 584] on img at bounding box center [408, 590] width 61 height 55
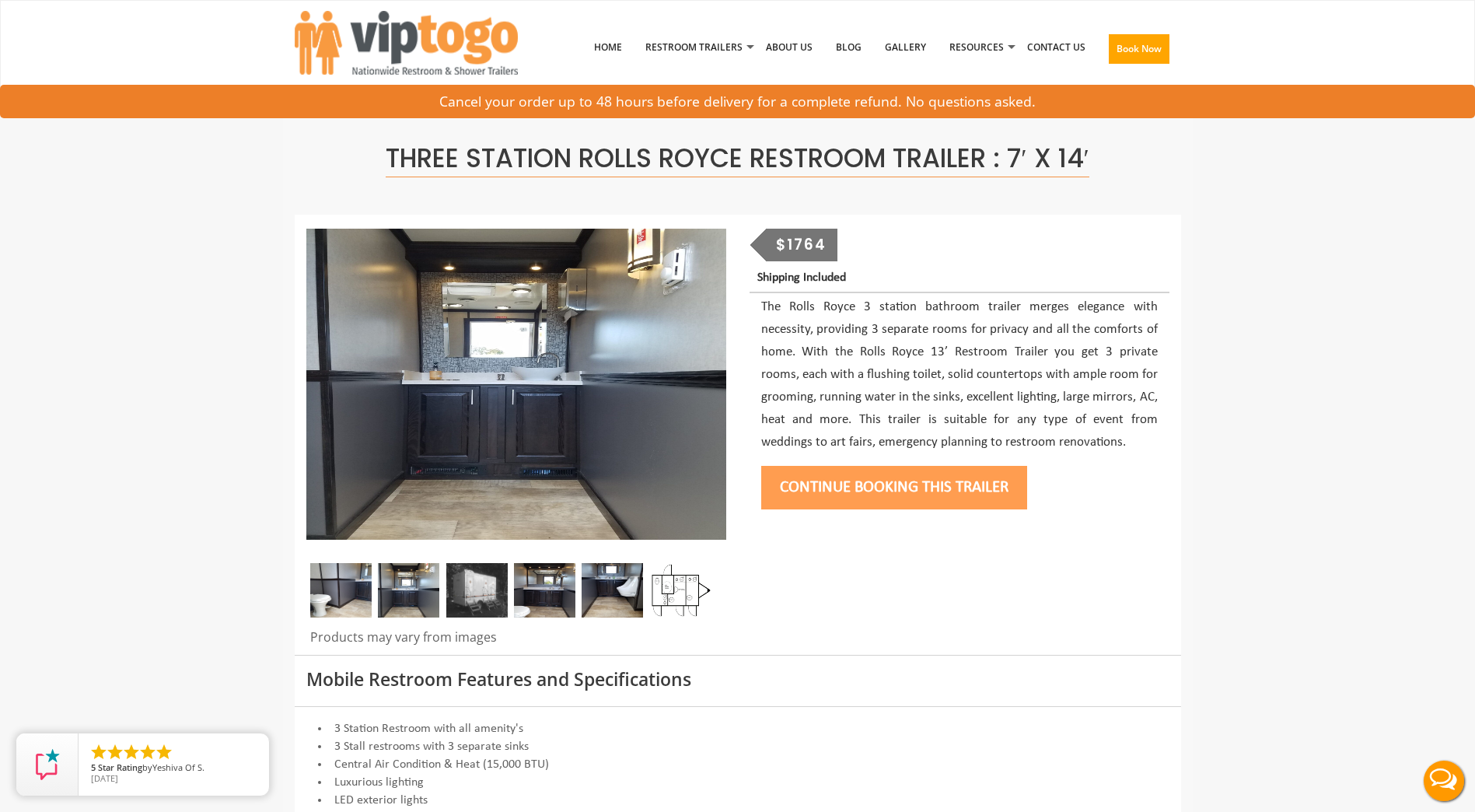
click at [466, 589] on img at bounding box center [476, 590] width 61 height 55
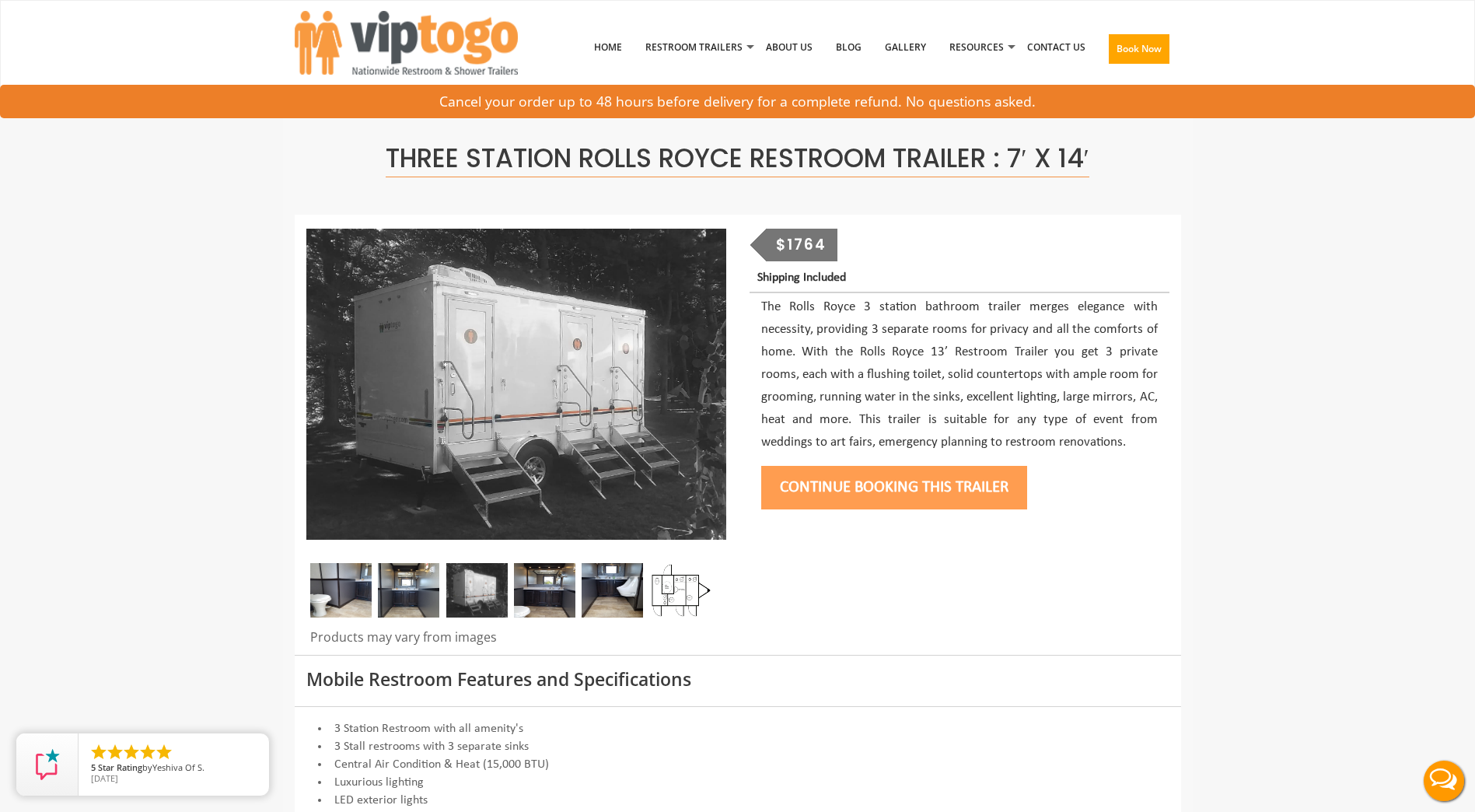
click at [573, 588] on img at bounding box center [544, 590] width 61 height 55
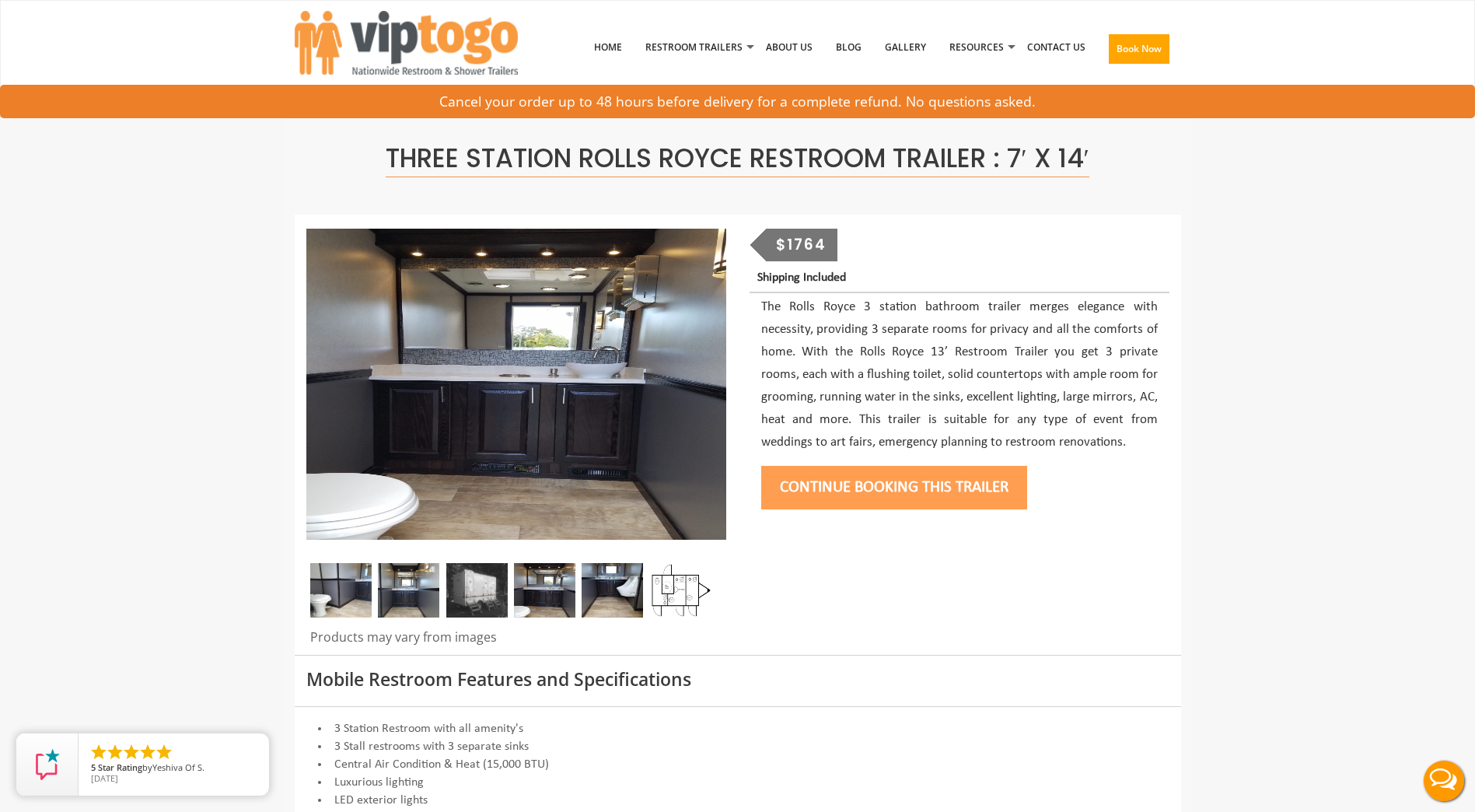
click at [628, 587] on img at bounding box center [612, 590] width 61 height 55
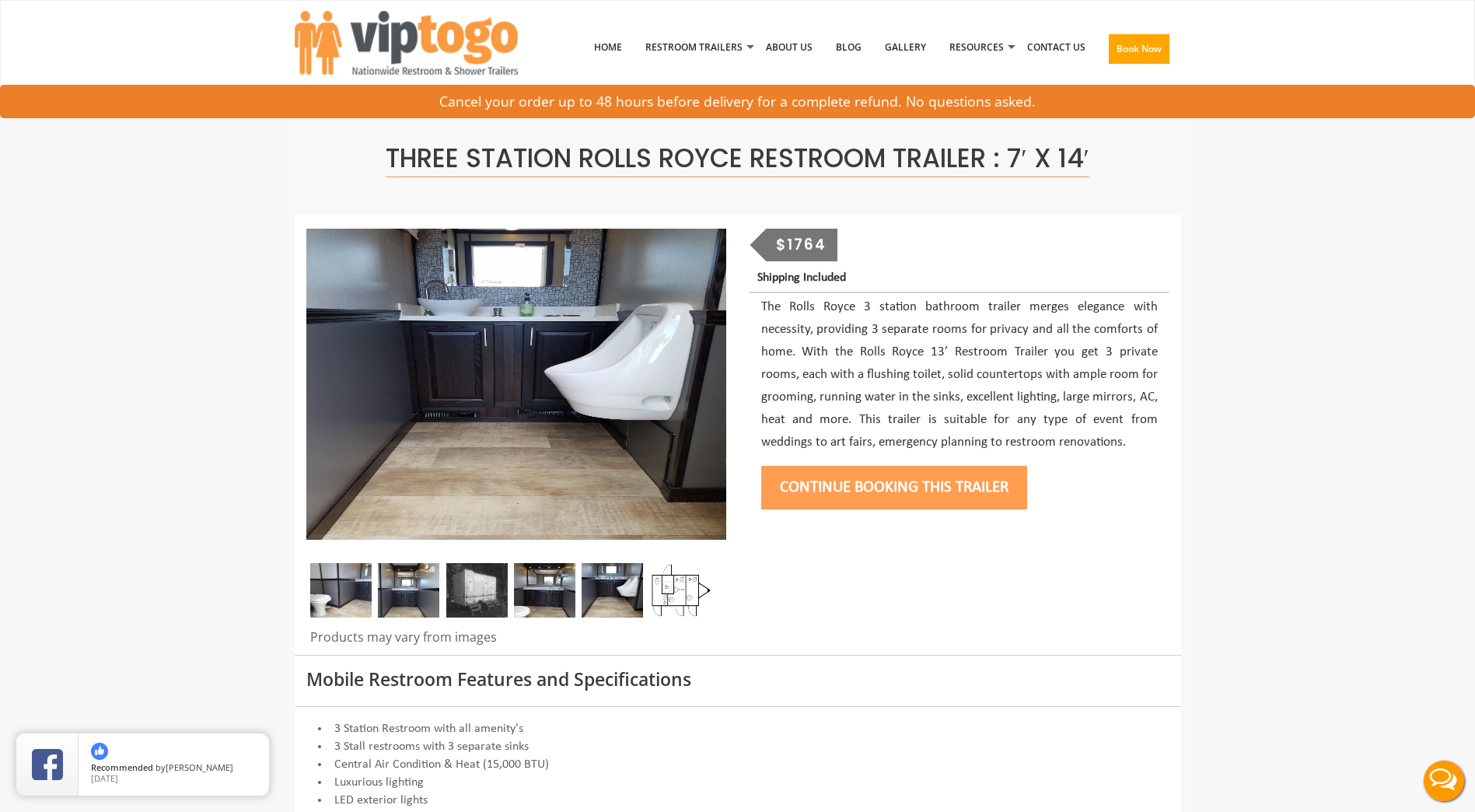
click at [689, 601] on img at bounding box center [680, 590] width 61 height 55
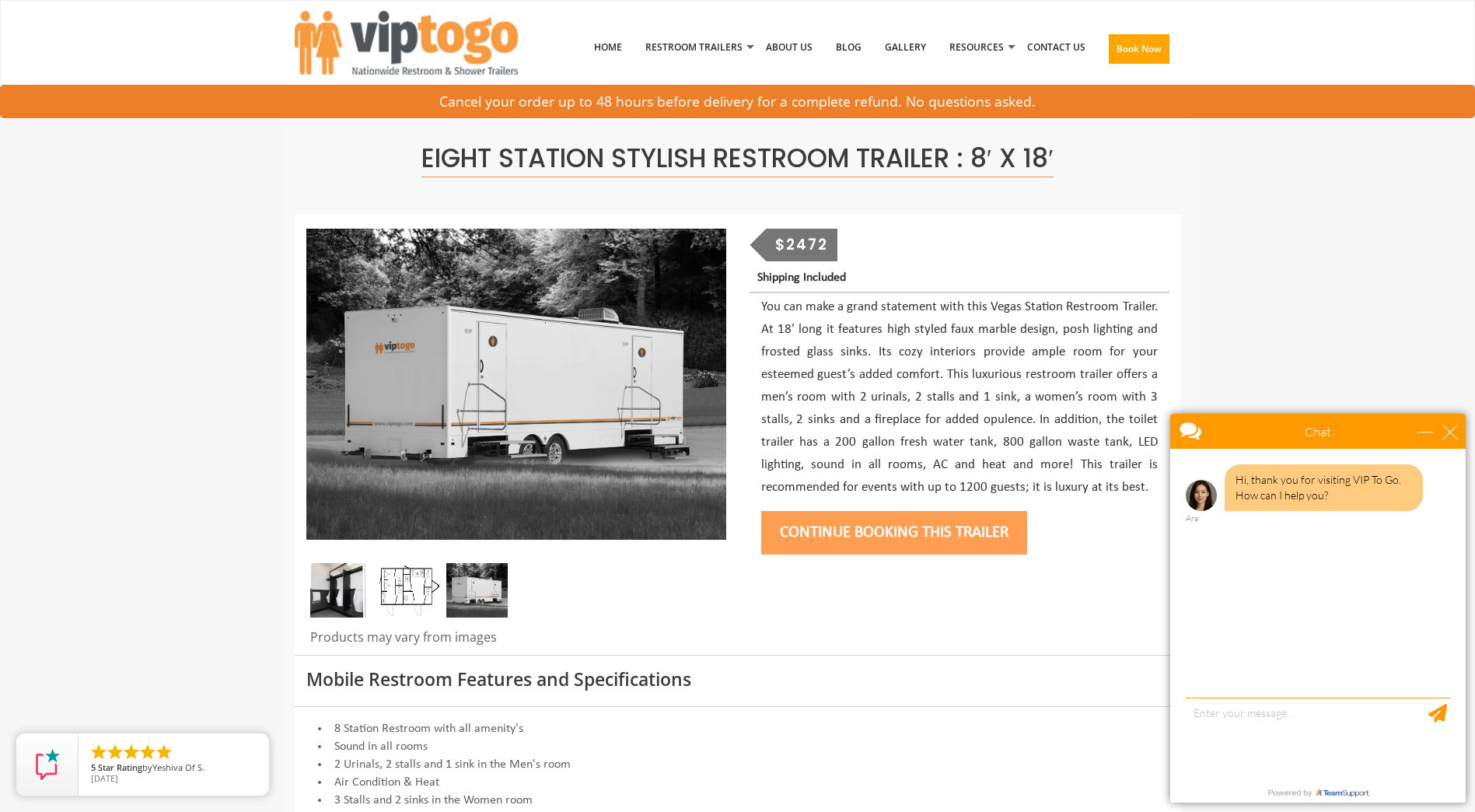
click at [403, 584] on img at bounding box center [408, 590] width 61 height 55
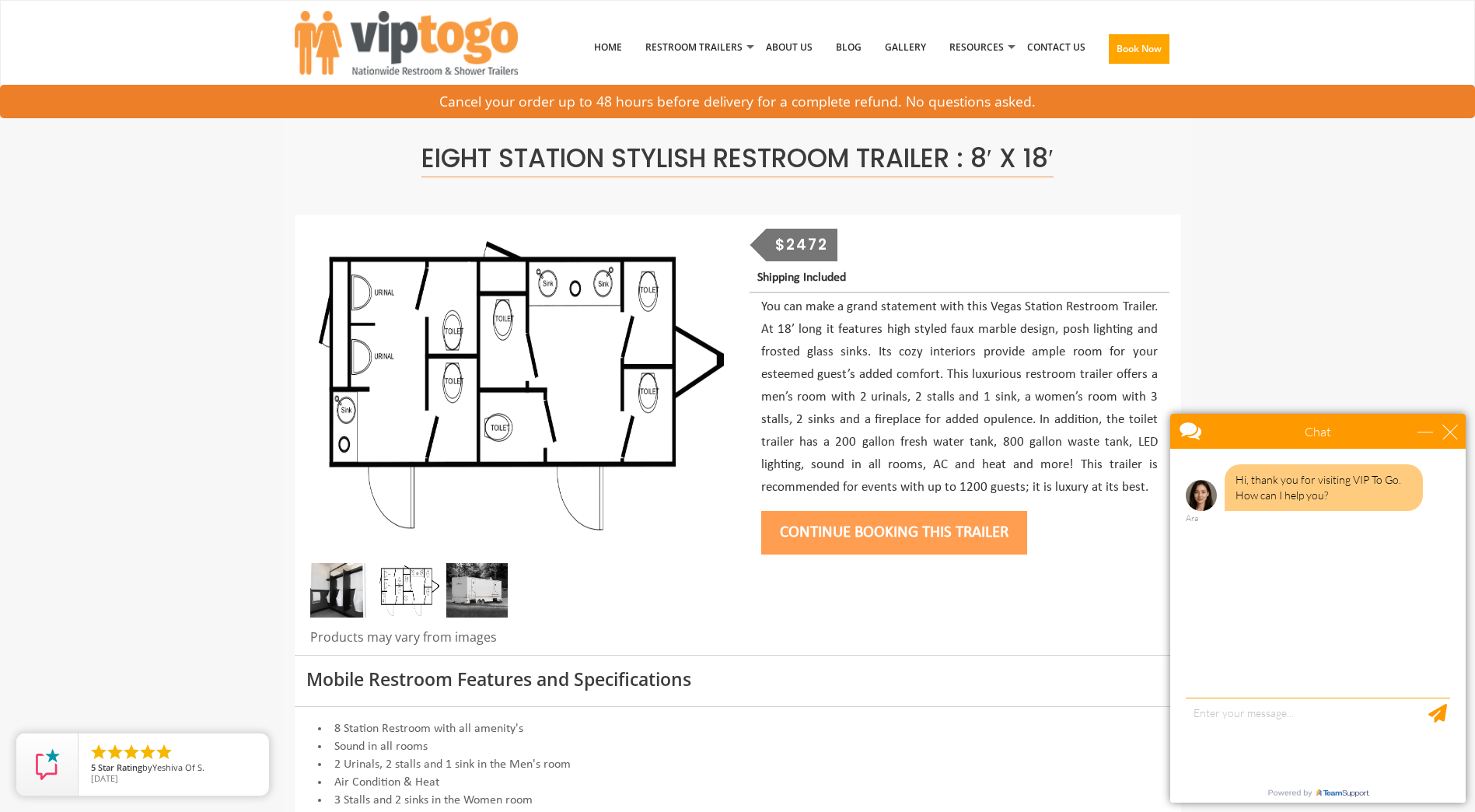
click at [481, 594] on img at bounding box center [476, 590] width 61 height 55
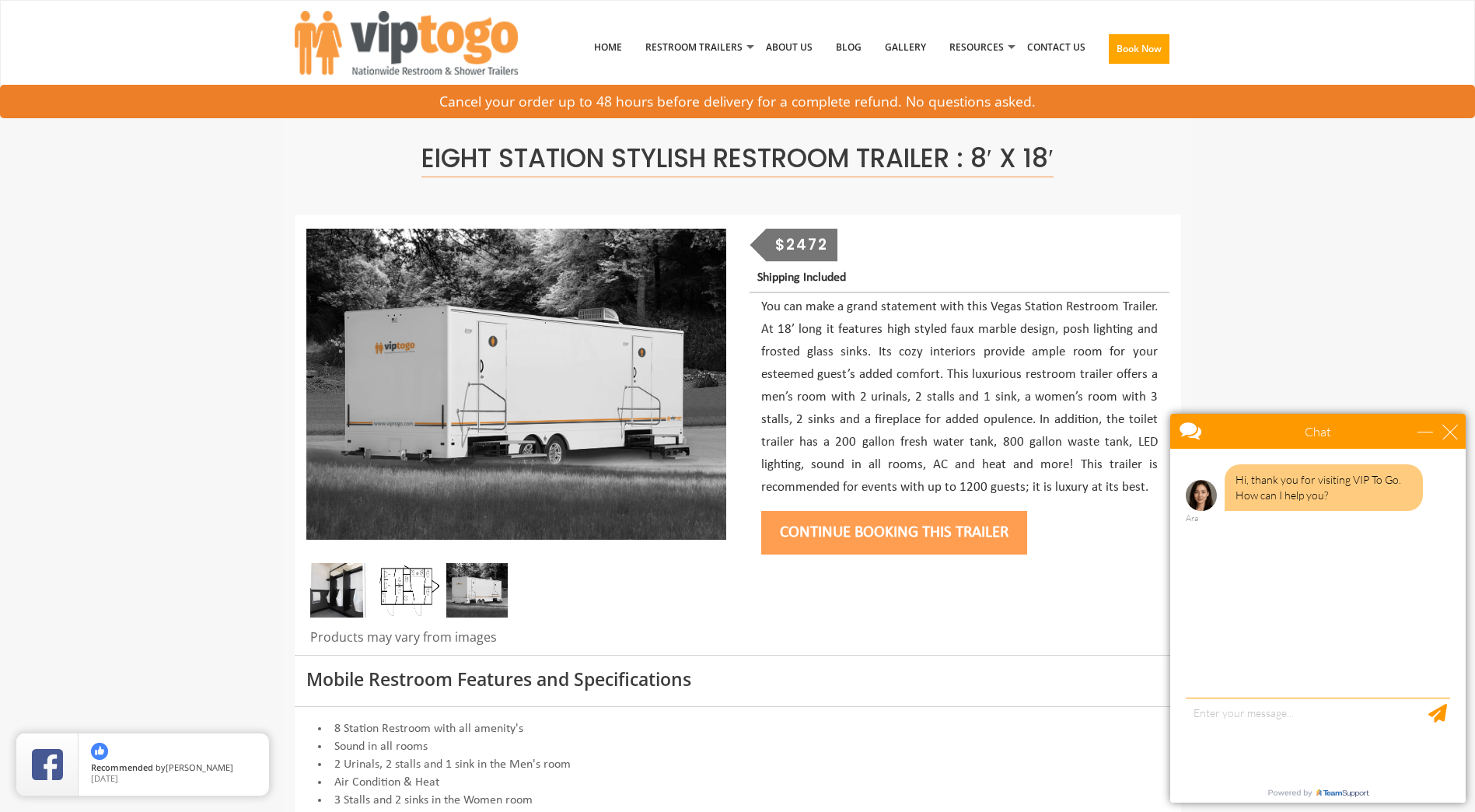
click at [409, 597] on img at bounding box center [408, 590] width 61 height 55
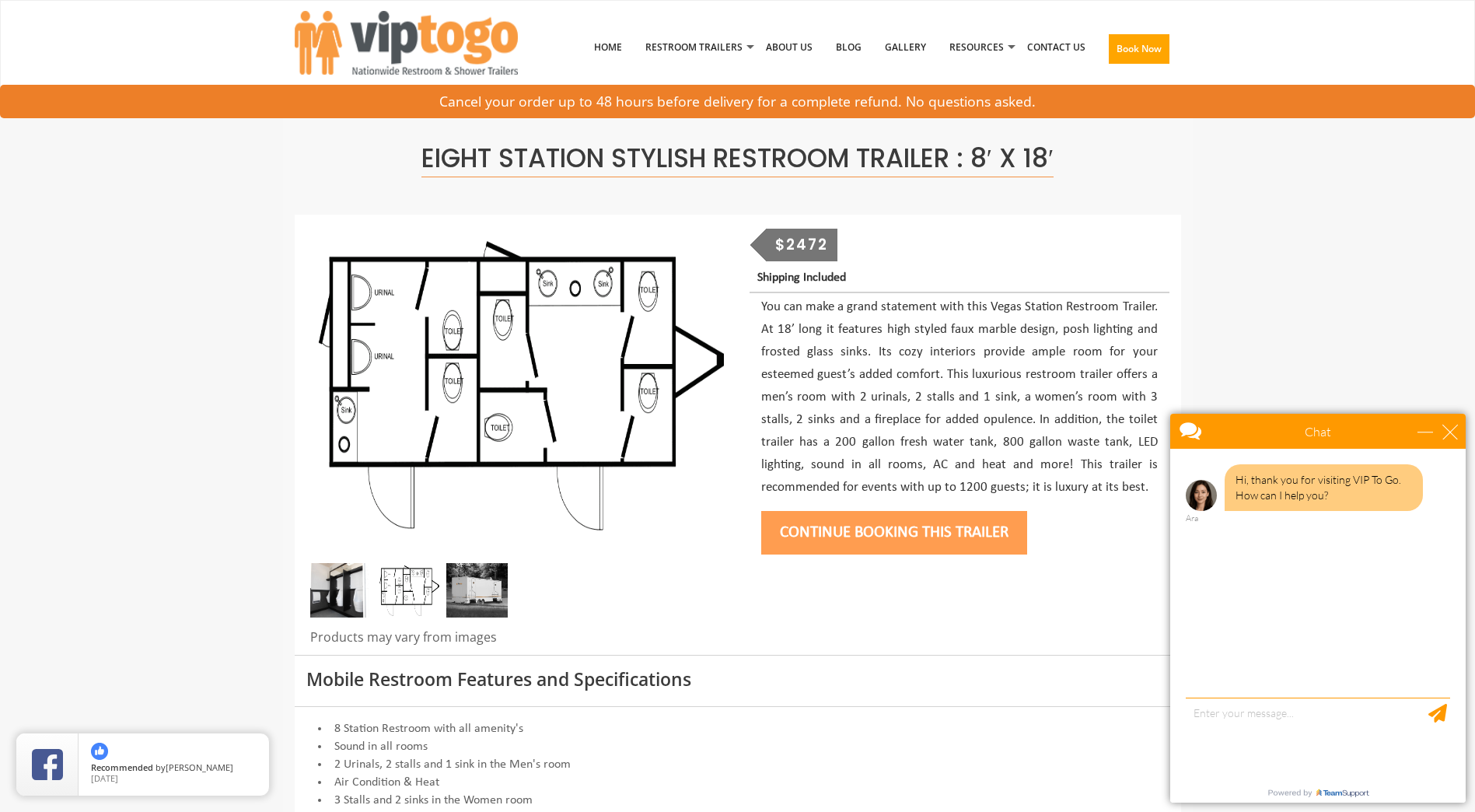
click at [352, 593] on img at bounding box center [340, 590] width 61 height 55
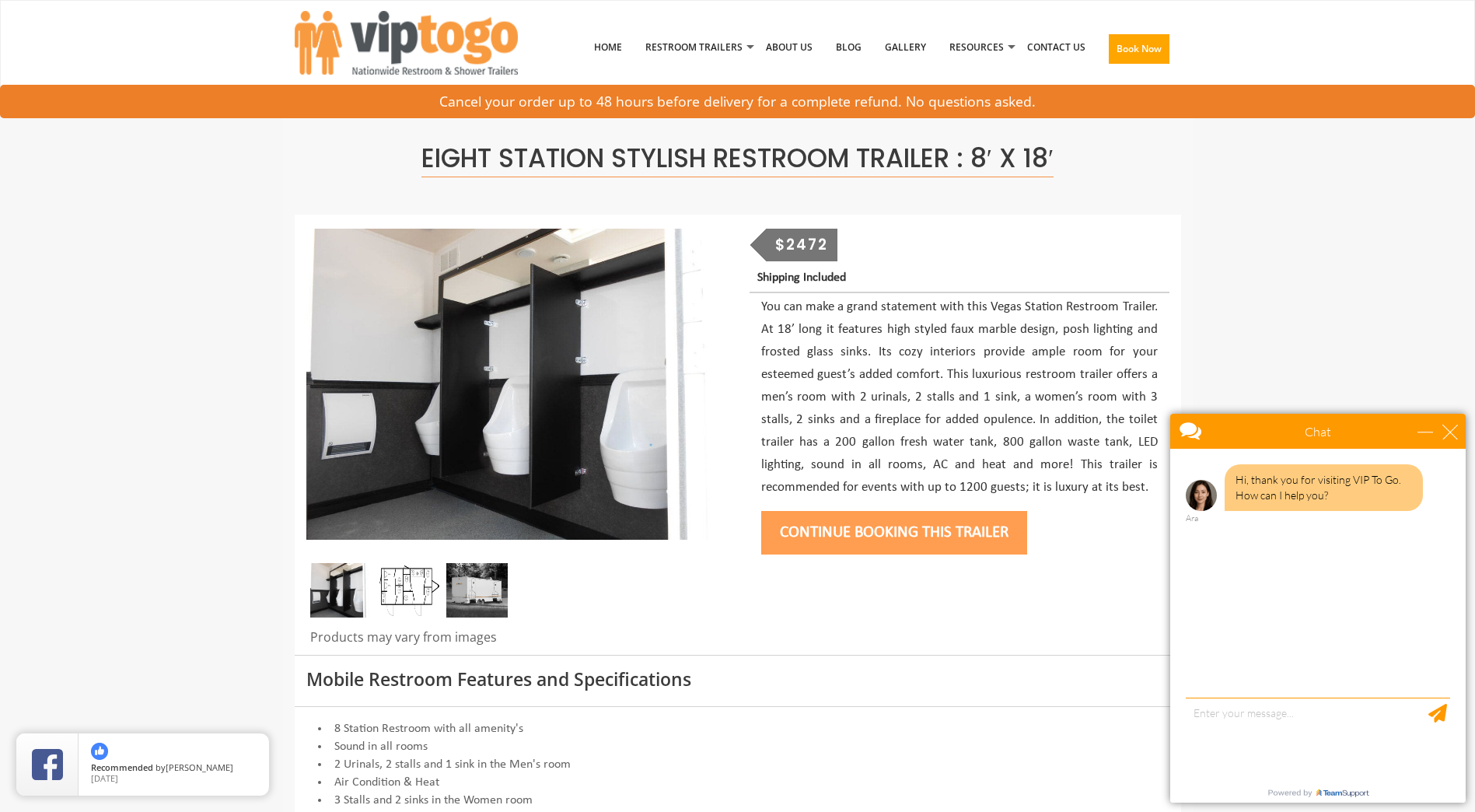
click at [408, 597] on img at bounding box center [408, 590] width 61 height 55
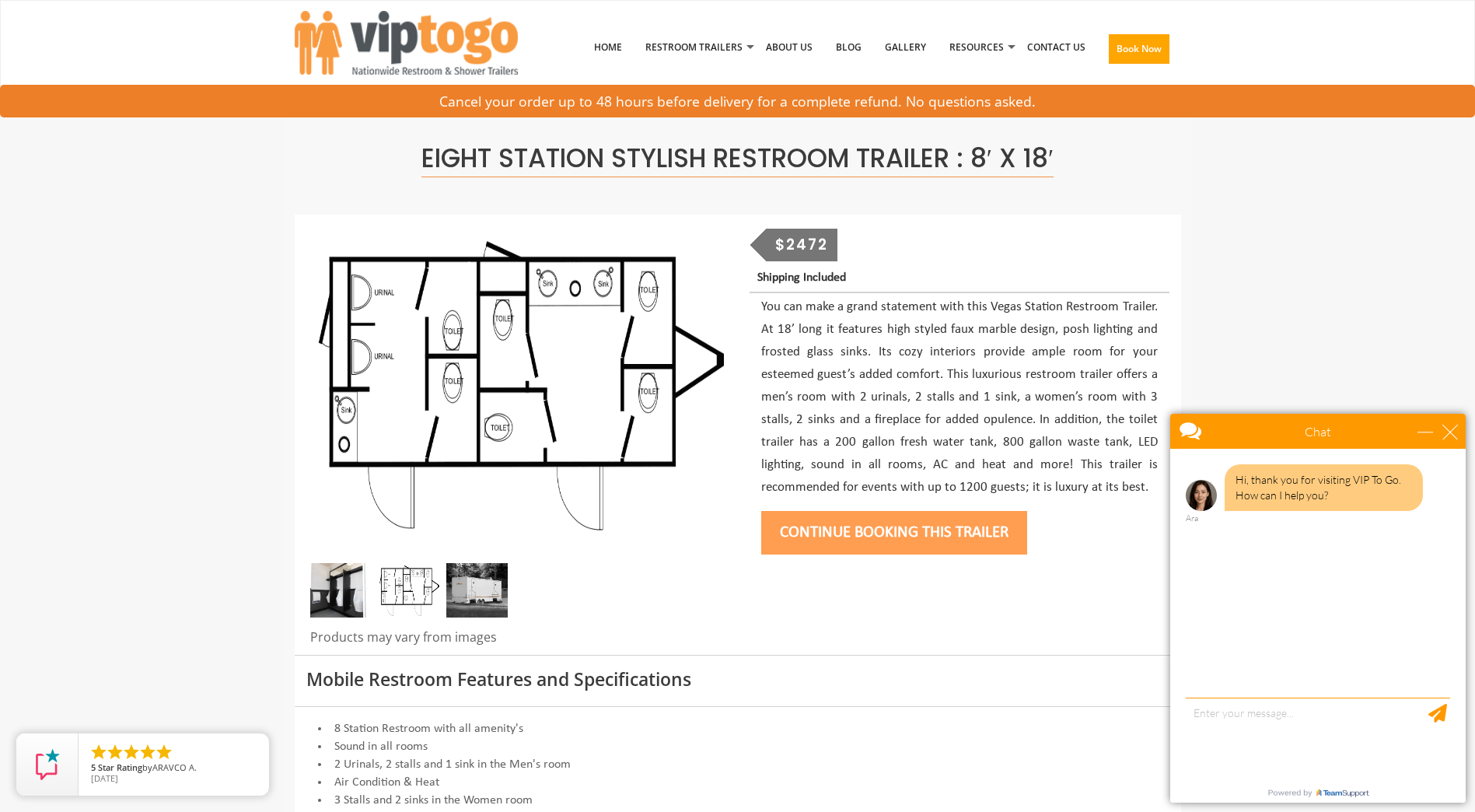
drag, startPoint x: 449, startPoint y: 580, endPoint x: 434, endPoint y: 577, distance: 15.3
click at [449, 580] on img at bounding box center [476, 590] width 61 height 55
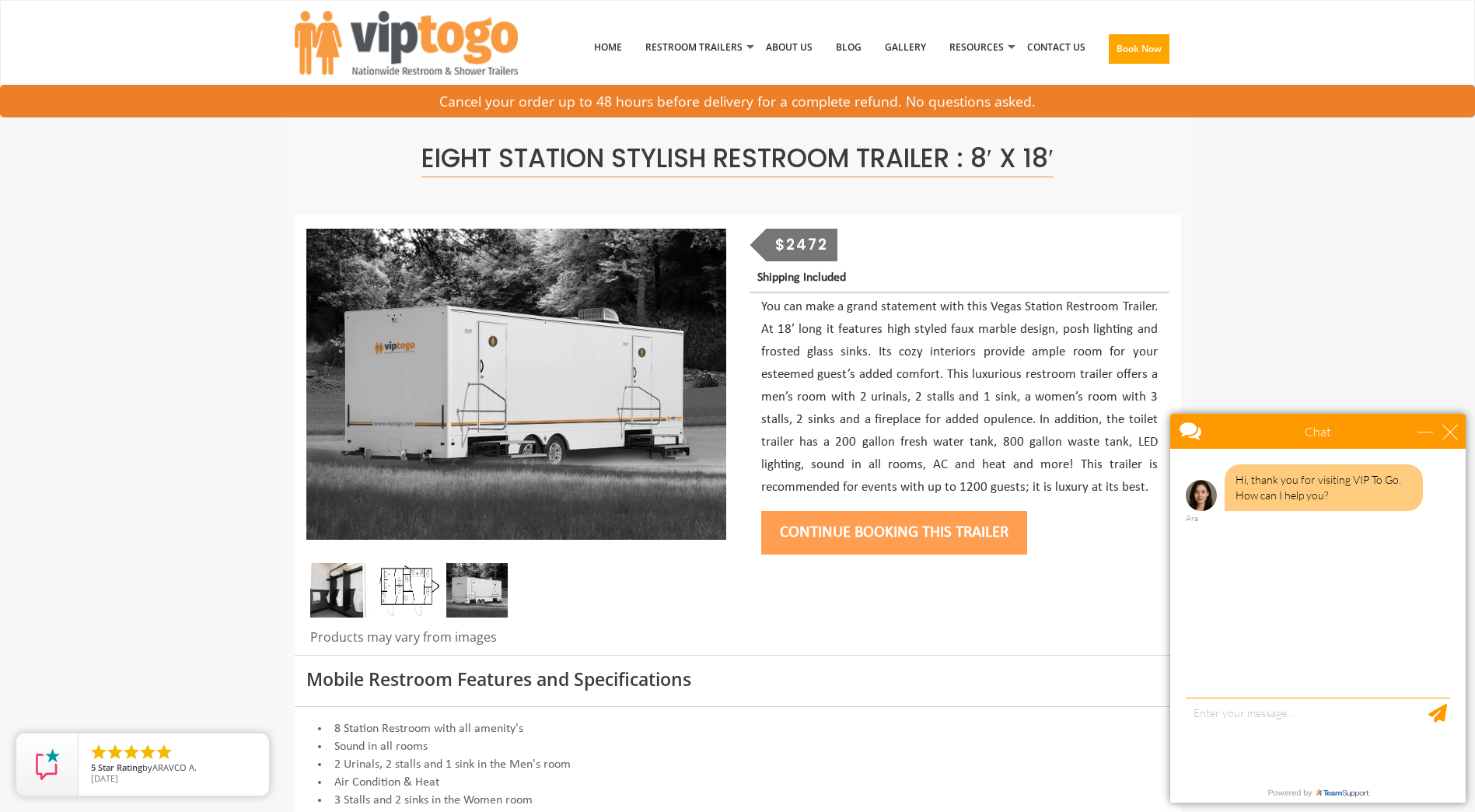
drag, startPoint x: 376, startPoint y: 571, endPoint x: 344, endPoint y: 580, distance: 33.2
click at [376, 571] on div at bounding box center [517, 594] width 420 height 62
click at [332, 588] on img at bounding box center [340, 590] width 61 height 55
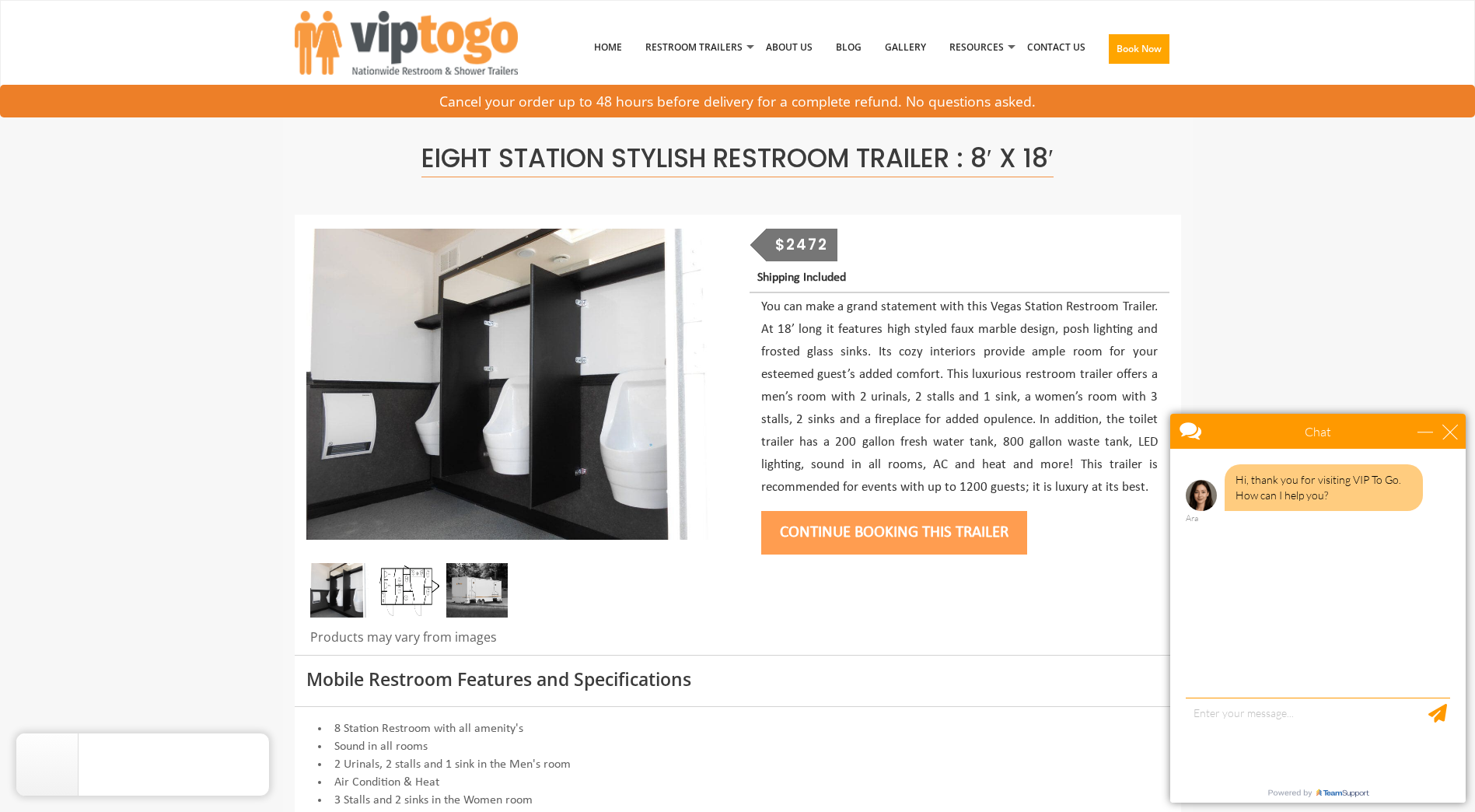
click at [412, 586] on img at bounding box center [408, 590] width 61 height 55
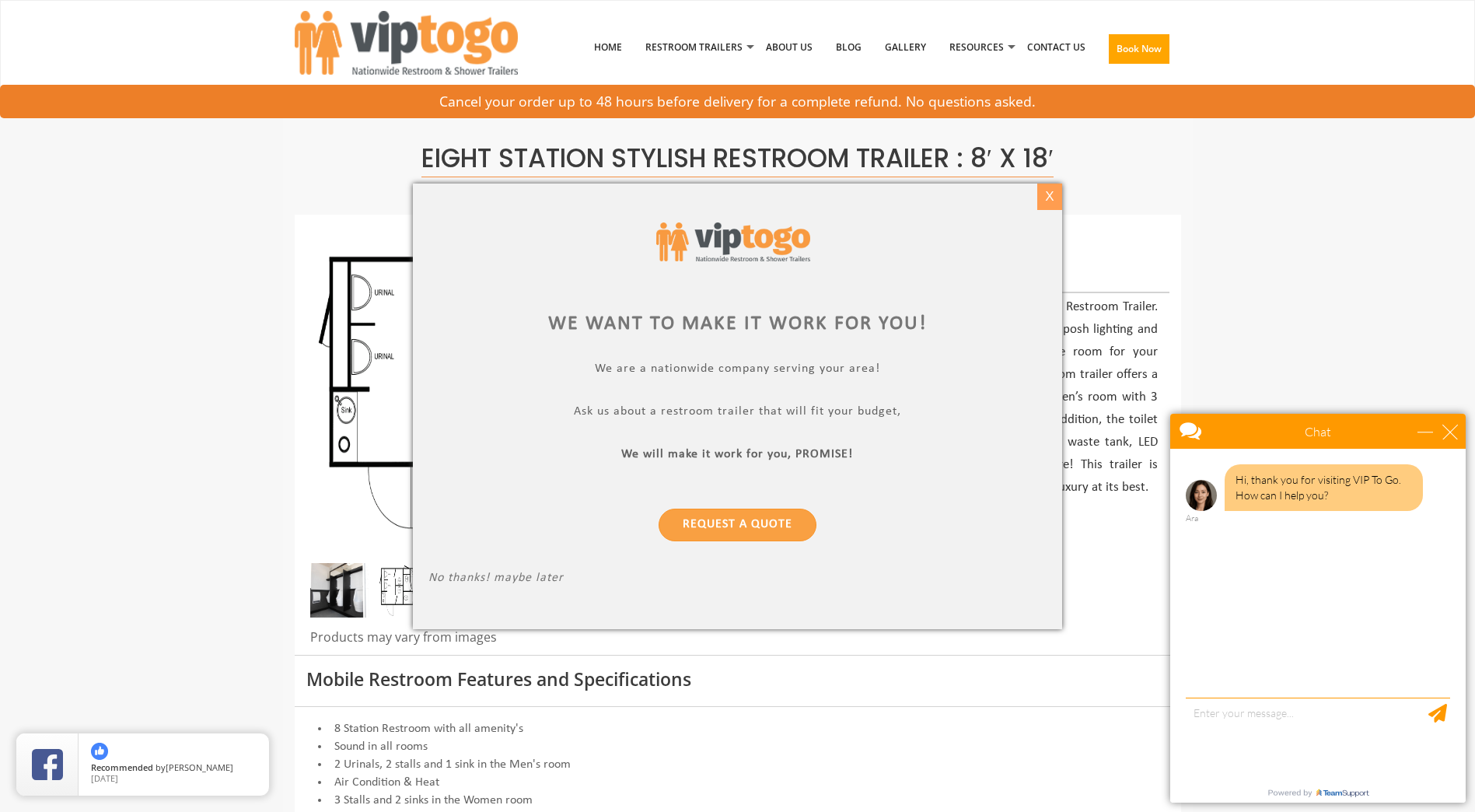
click at [1053, 198] on div "X" at bounding box center [1050, 196] width 24 height 26
